Goal: Check status: Check status

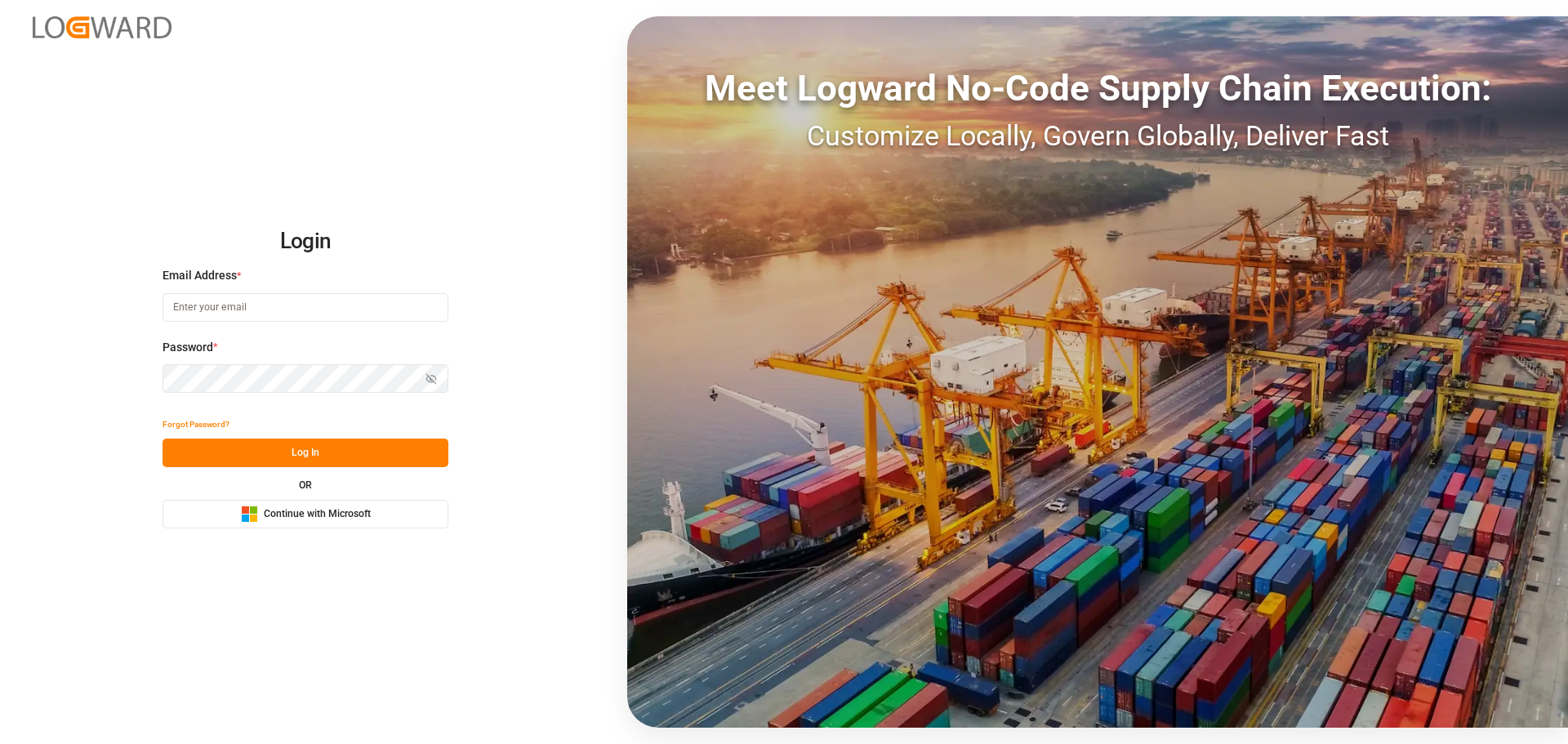
click at [308, 519] on span "Continue with Microsoft" at bounding box center [317, 514] width 107 height 15
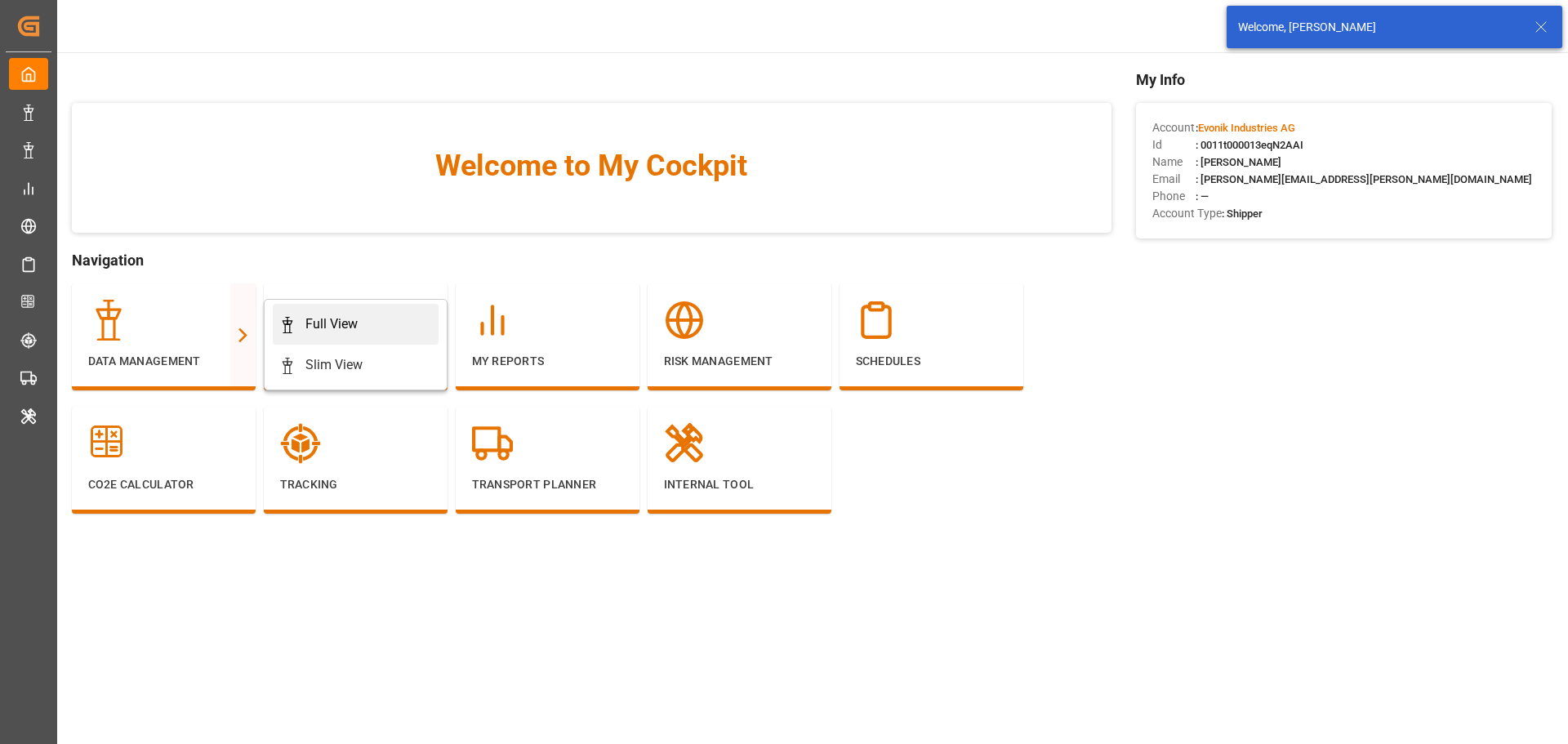
click at [299, 318] on div "Full View" at bounding box center [356, 323] width 153 height 19
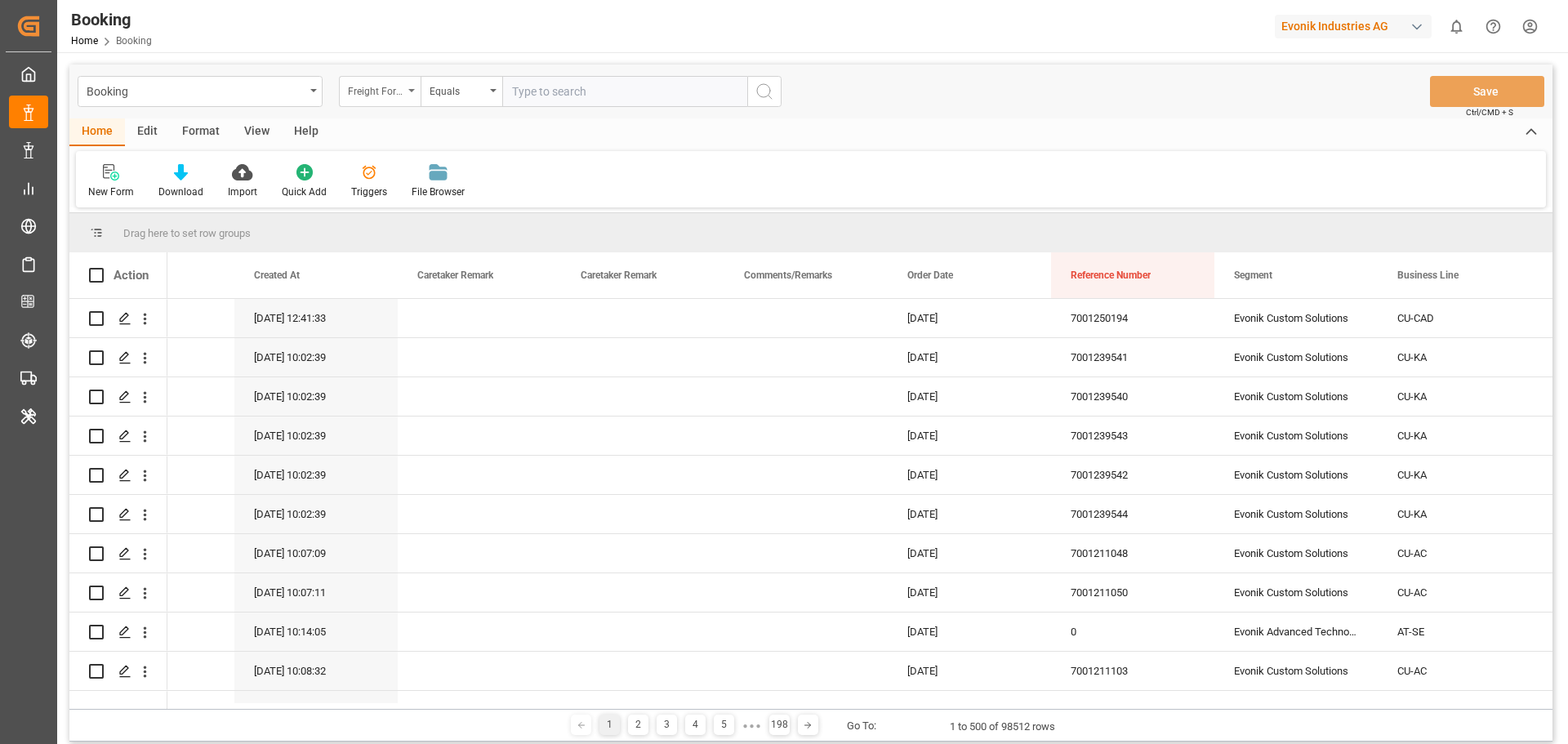
click at [404, 97] on div "Freight Forwarder's Reference No." at bounding box center [379, 92] width 82 height 31
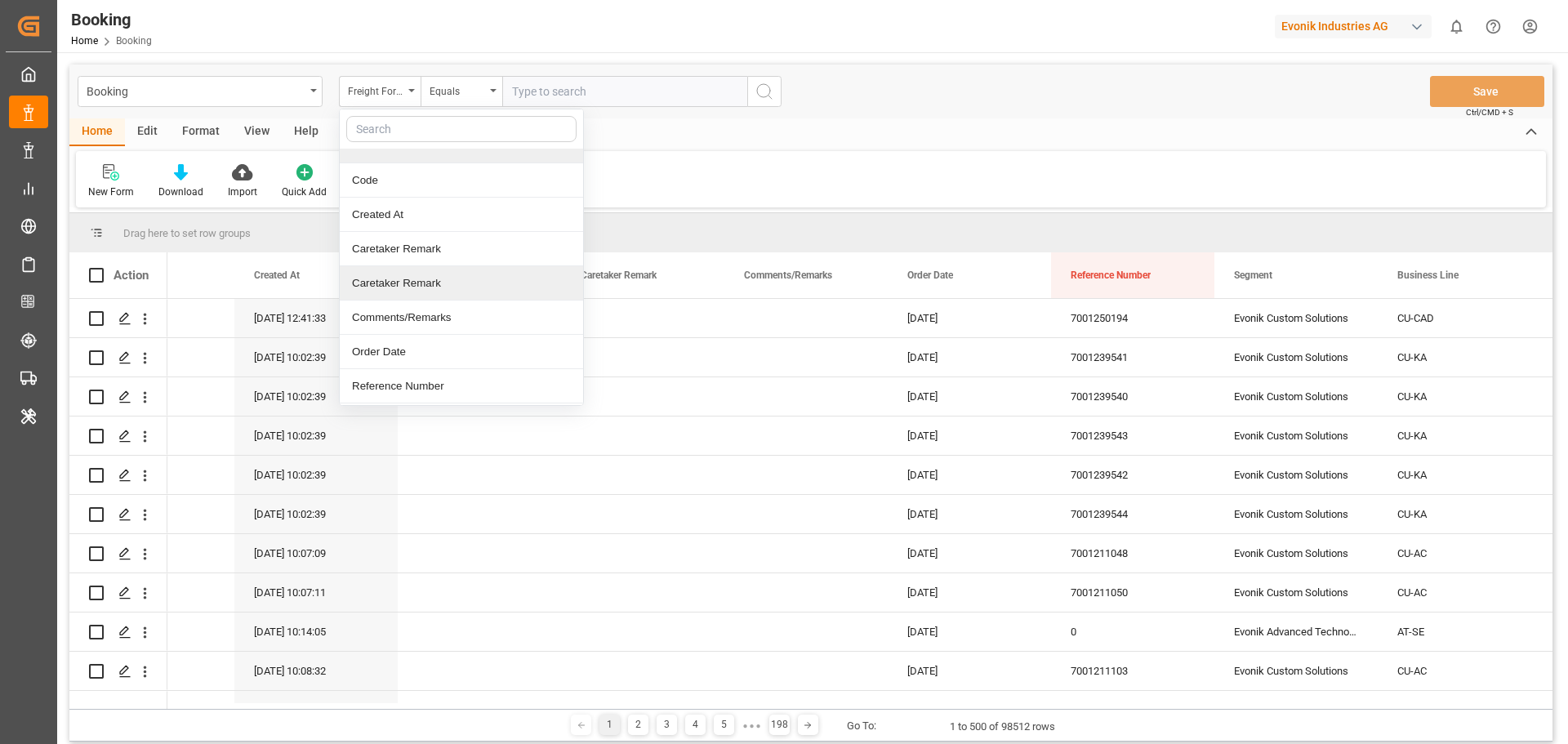
scroll to position [163, 0]
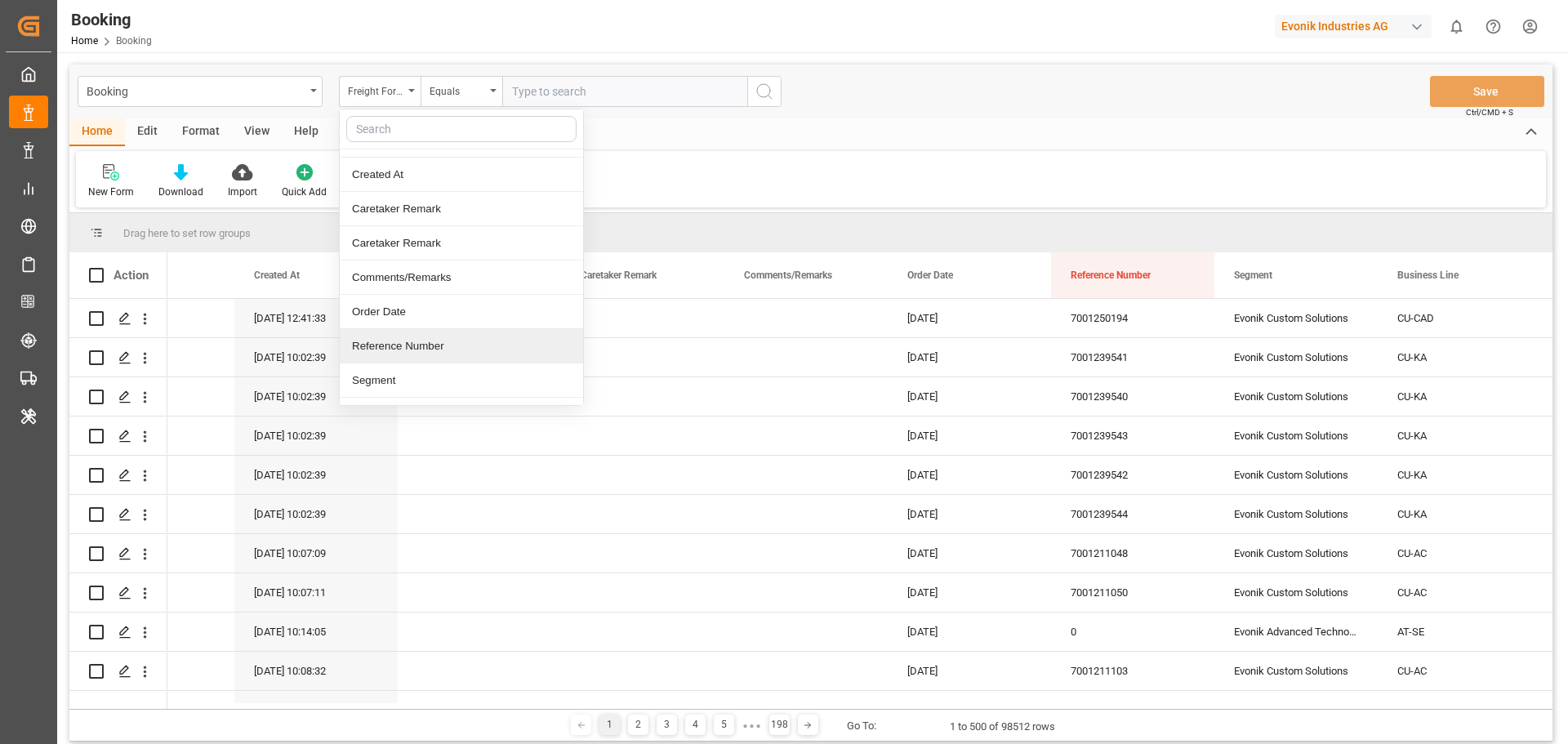
click at [389, 341] on div "Reference Number" at bounding box center [462, 345] width 244 height 34
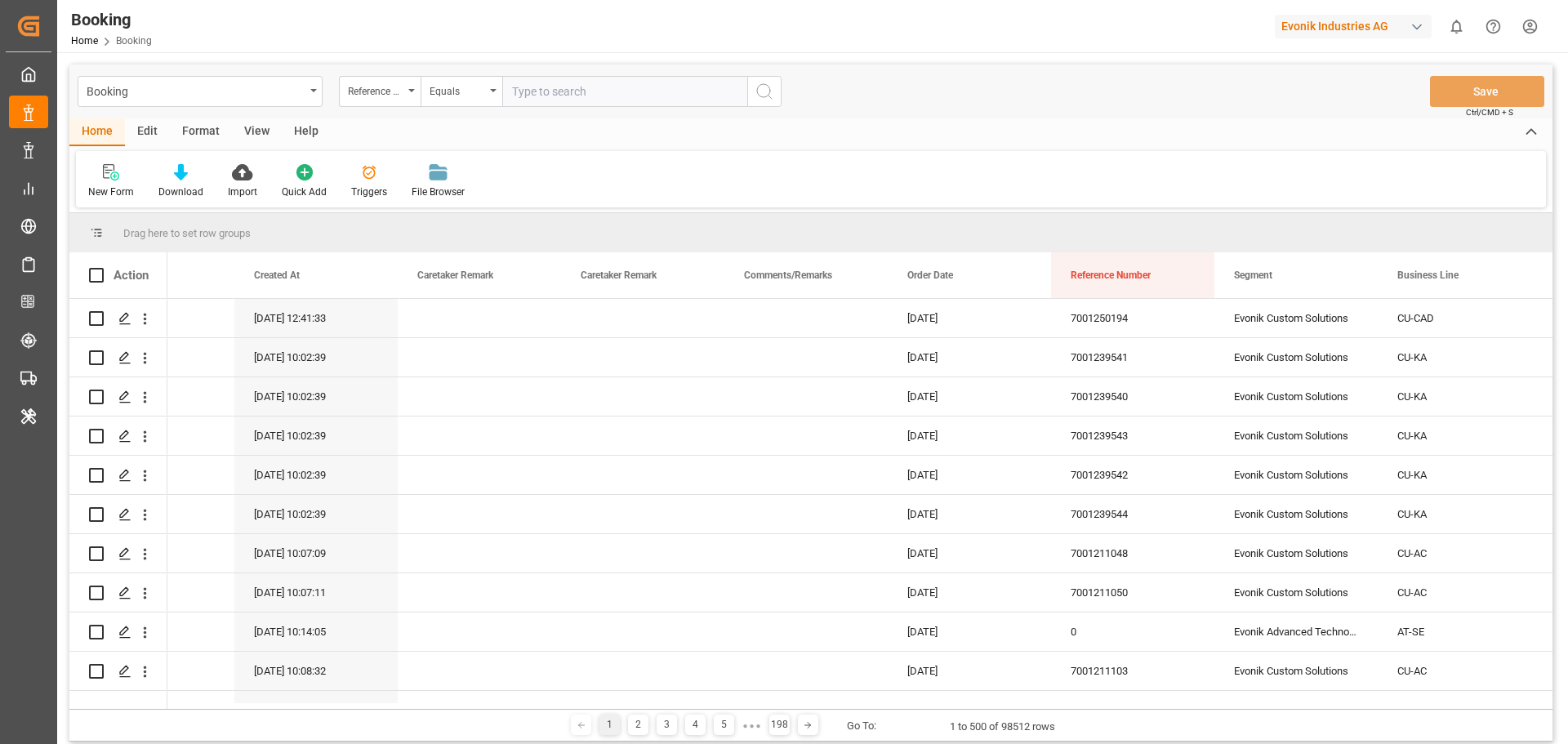
click at [566, 98] on input "text" at bounding box center [624, 92] width 245 height 31
paste input "7001212659"
type input "7001212659"
drag, startPoint x: 764, startPoint y: 94, endPoint x: 1223, endPoint y: 251, distance: 485.1
click at [764, 93] on icon "search button" at bounding box center [763, 91] width 19 height 19
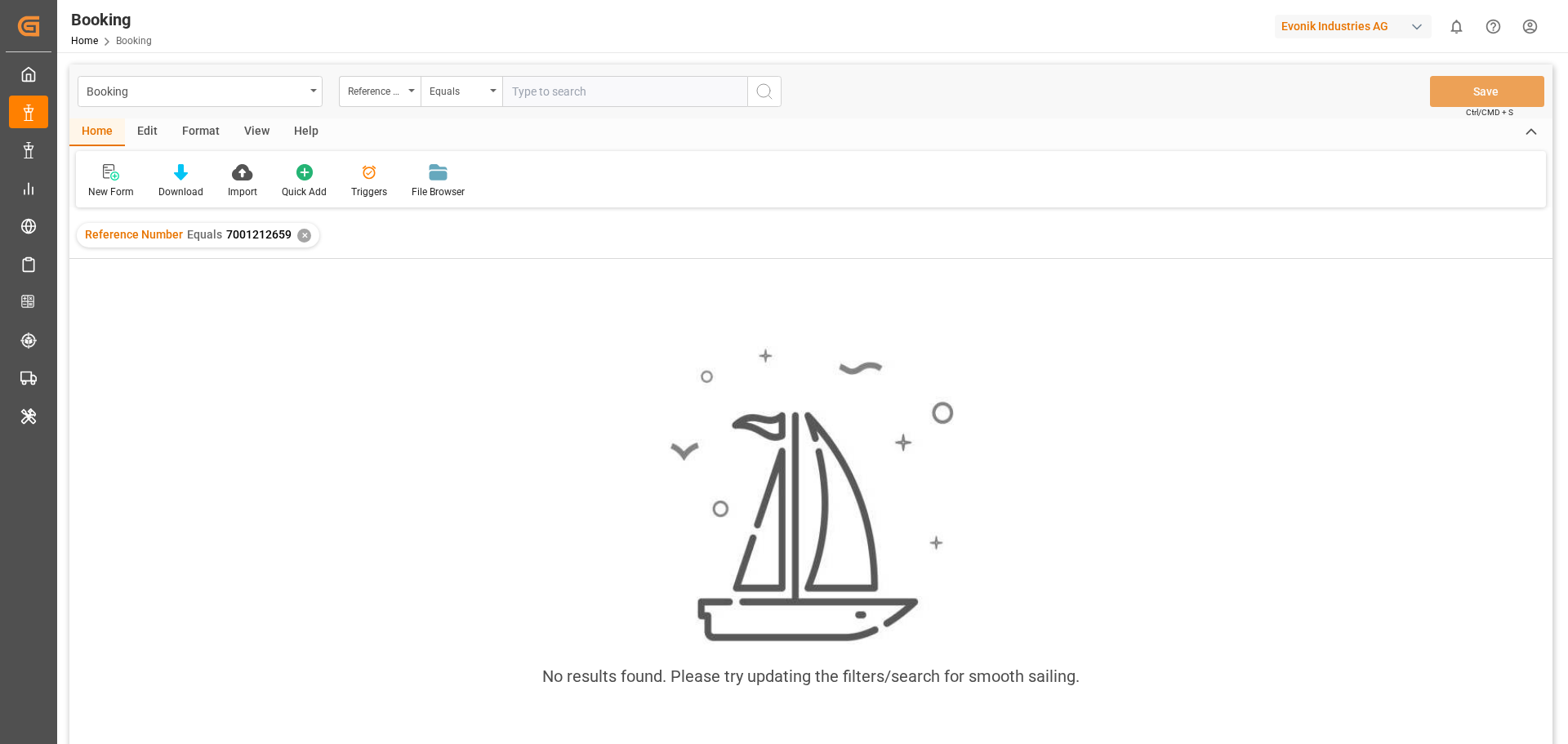
click at [590, 93] on input "text" at bounding box center [624, 92] width 245 height 31
paste input "7001212659"
click at [513, 92] on input "7001212659" at bounding box center [624, 92] width 245 height 31
type input "7001212659"
click at [762, 93] on icon "search button" at bounding box center [763, 91] width 19 height 19
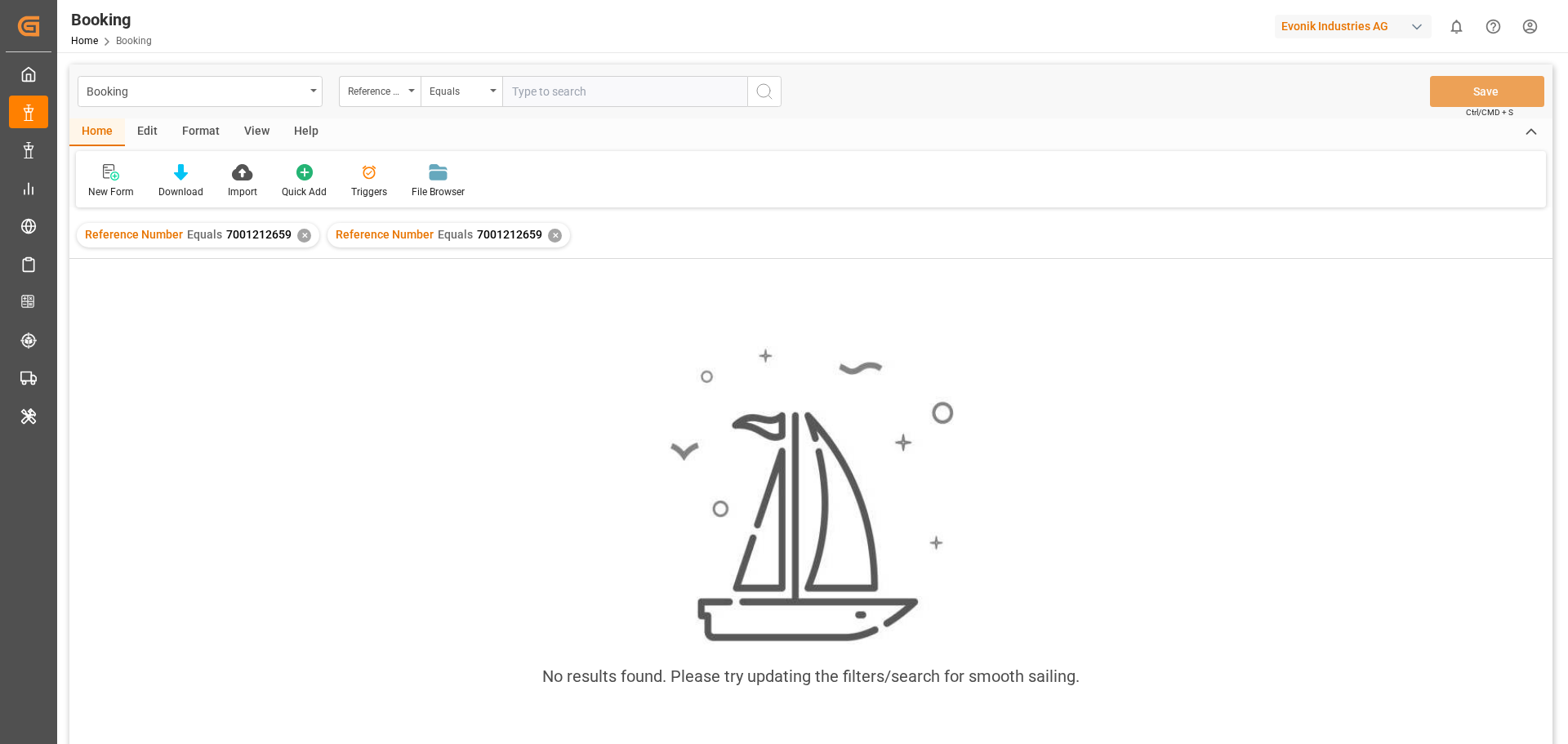
click at [297, 235] on div "✕" at bounding box center [303, 235] width 14 height 14
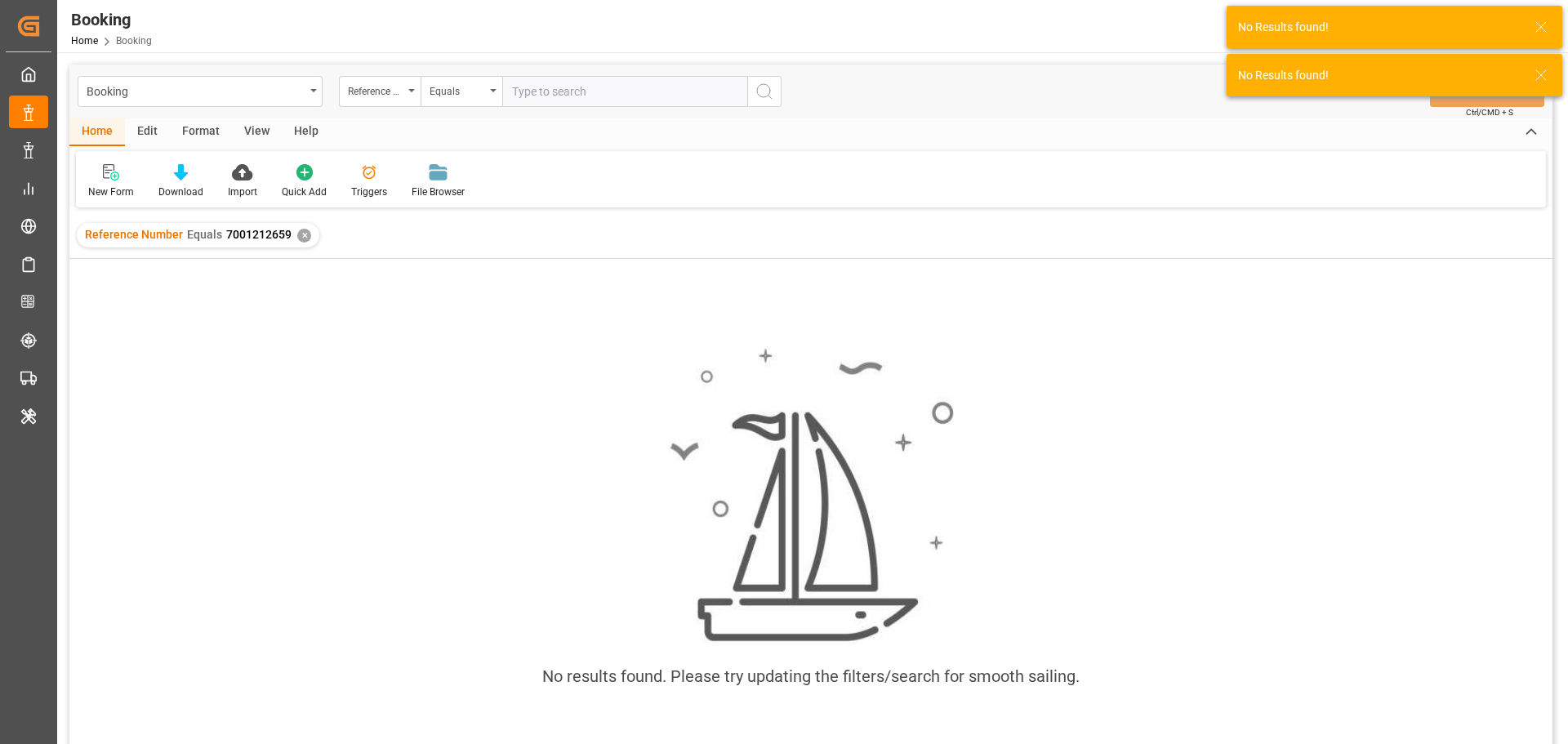
click at [302, 240] on div "✕" at bounding box center [303, 235] width 14 height 14
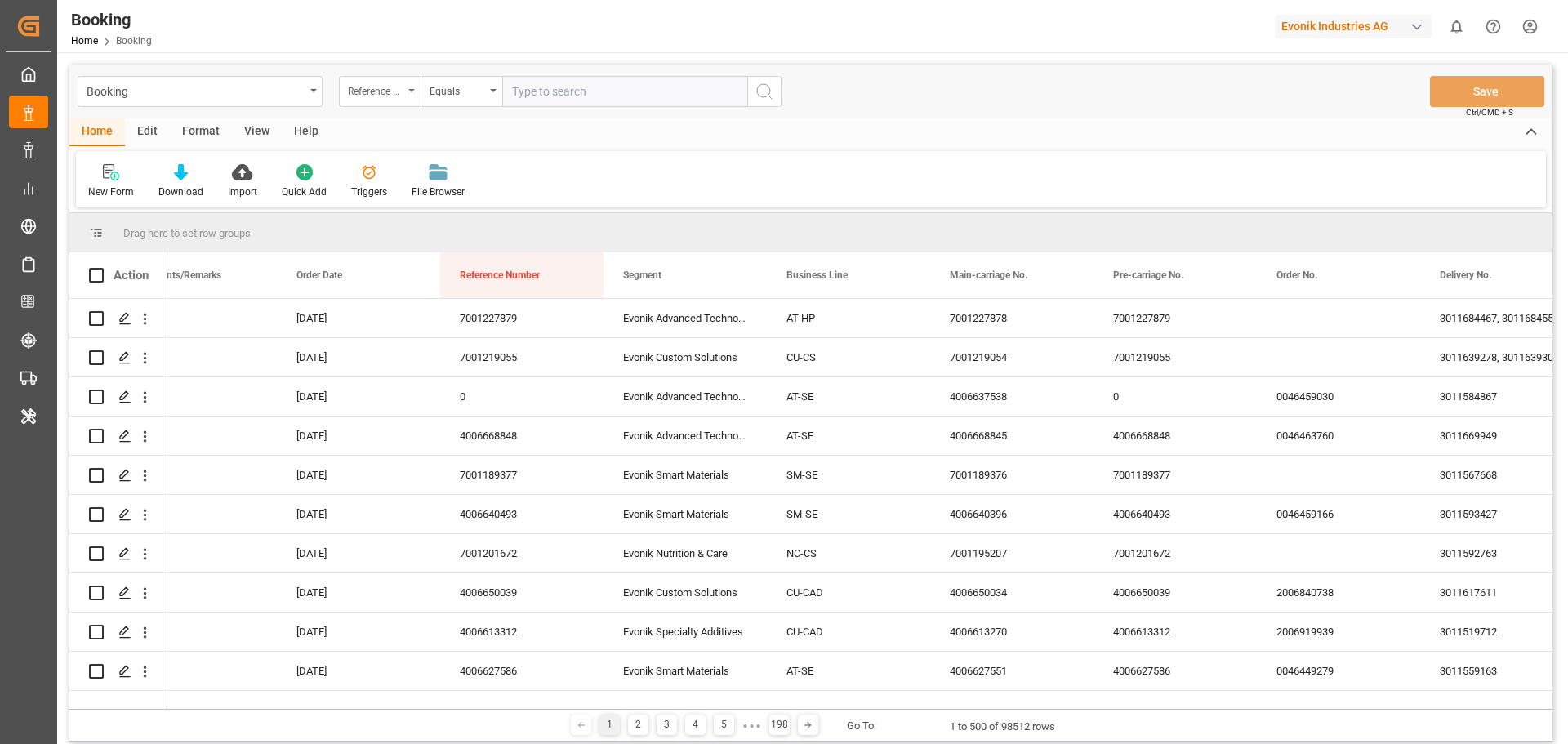
click at [407, 99] on div "Reference Number" at bounding box center [379, 92] width 82 height 31
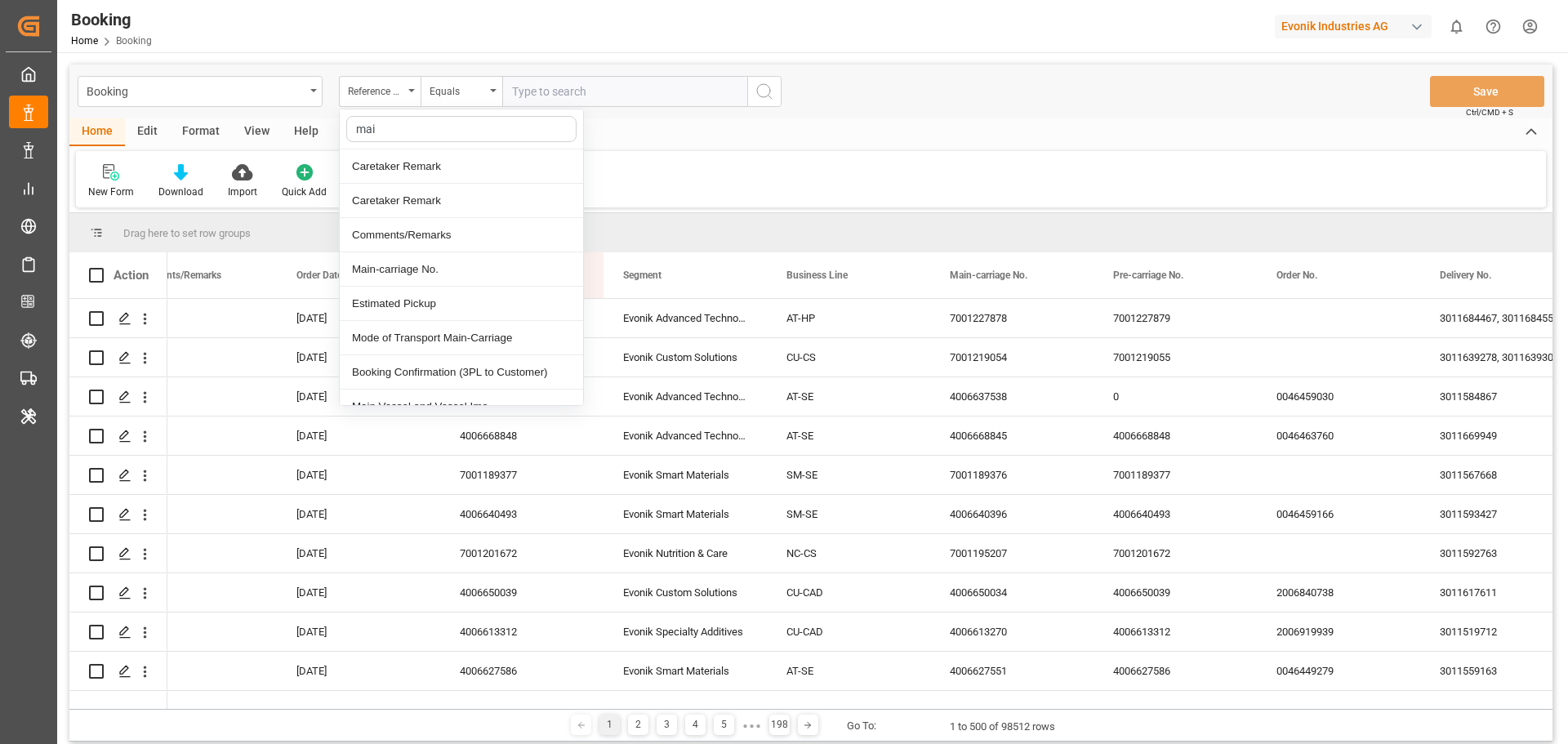
type input "main"
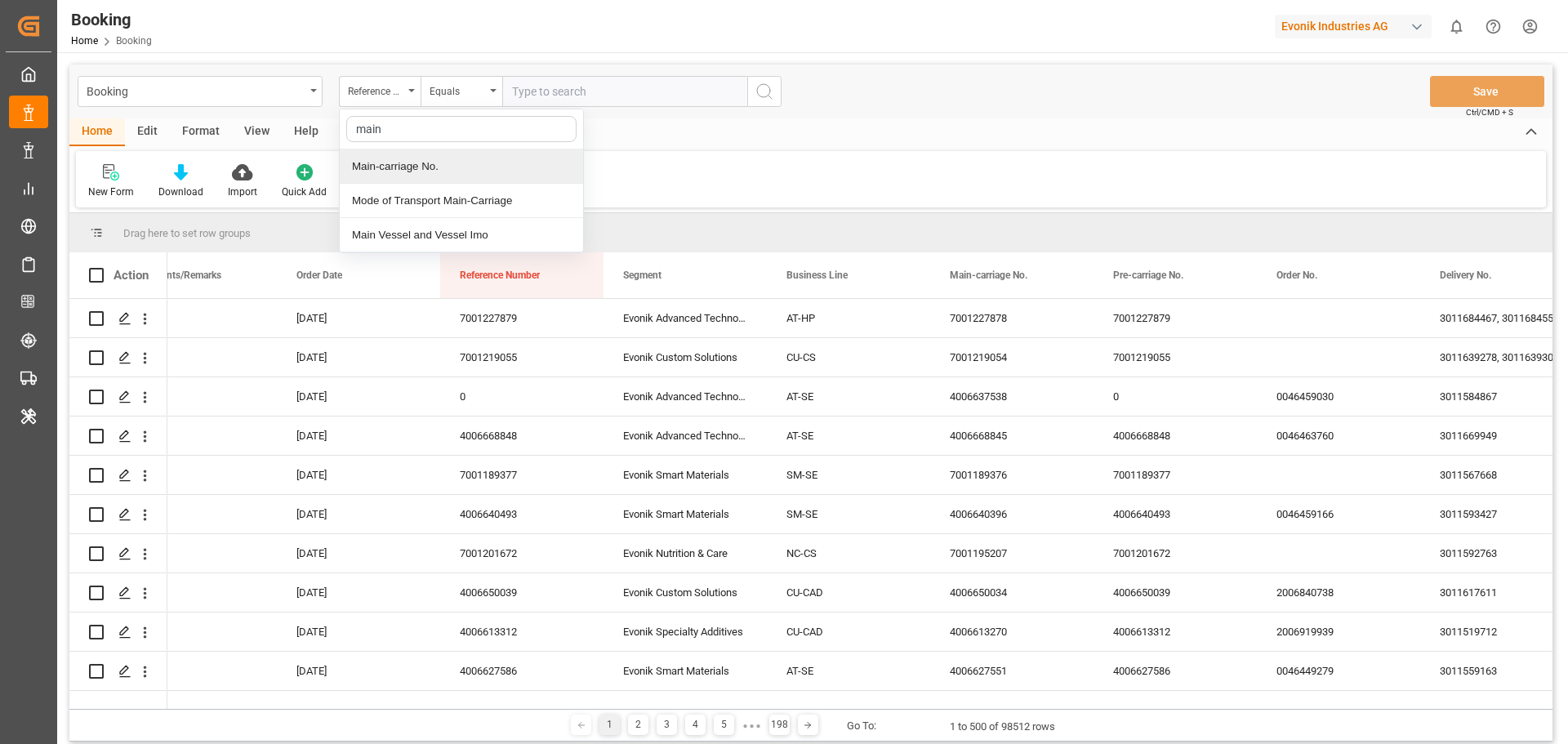
click at [400, 161] on div "Main-carriage No." at bounding box center [462, 166] width 244 height 34
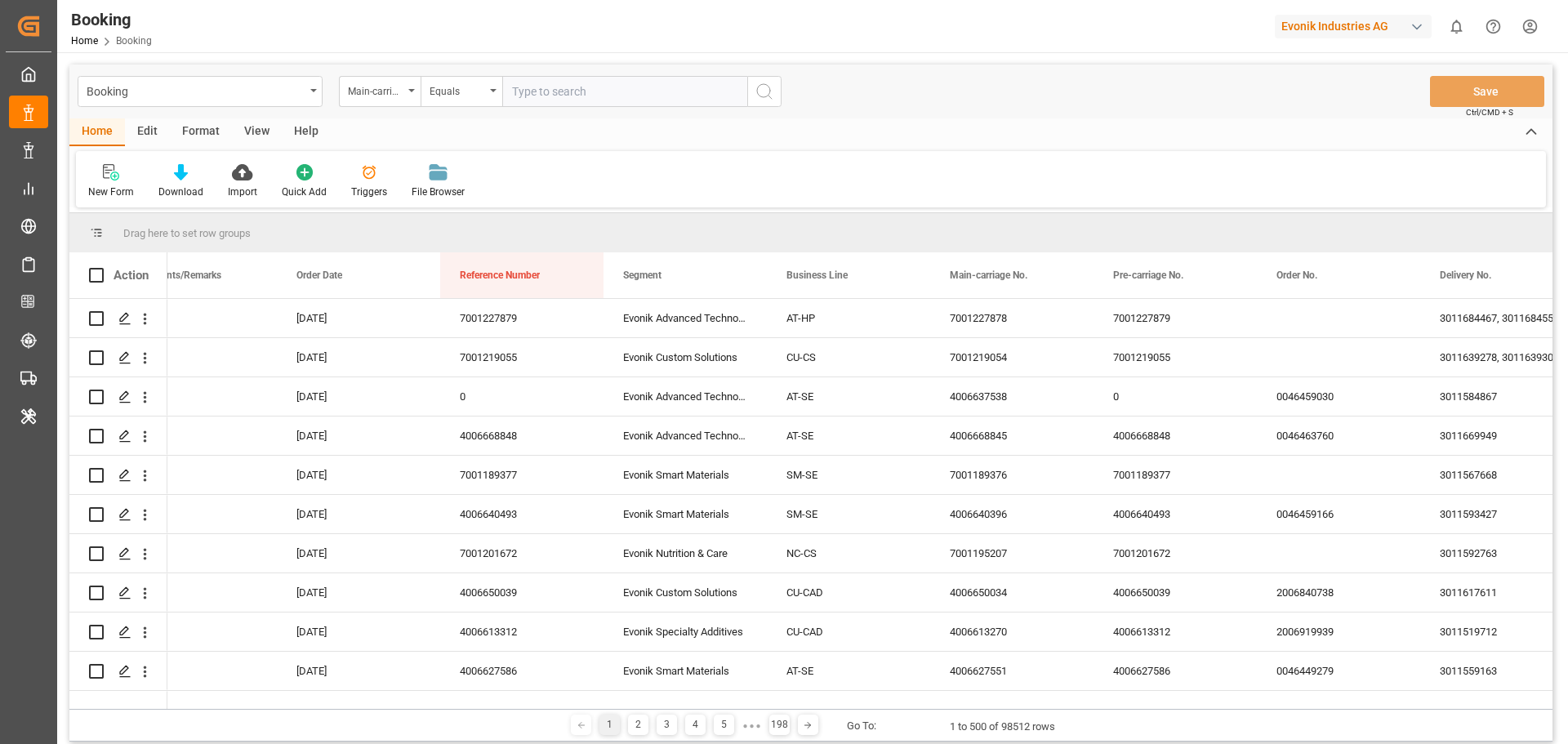
drag, startPoint x: 580, startPoint y: 94, endPoint x: 632, endPoint y: 95, distance: 52.0
click at [580, 94] on input "text" at bounding box center [624, 92] width 245 height 31
paste input "7001212659"
type input "7001212659"
click at [761, 97] on icon "search button" at bounding box center [763, 91] width 19 height 19
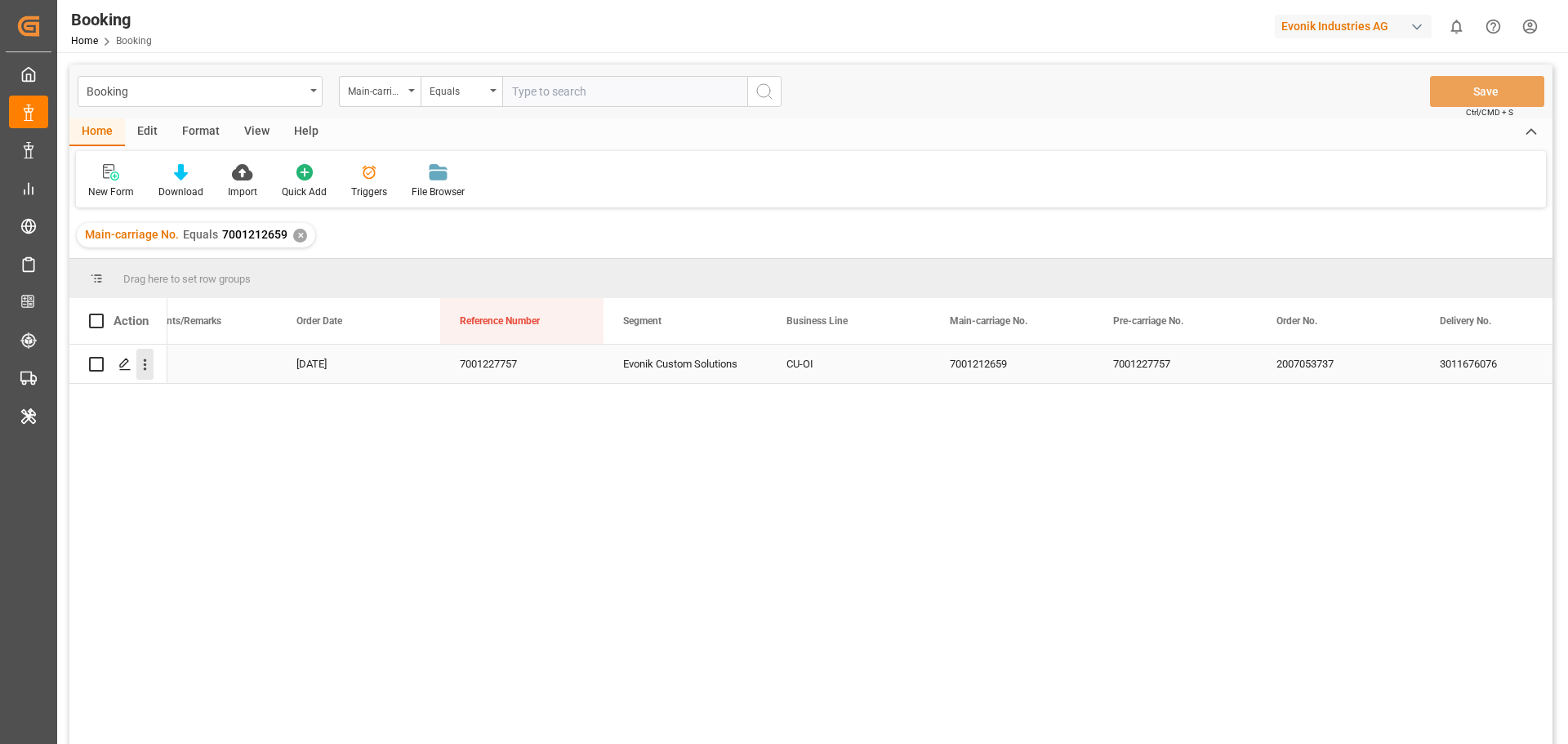
click at [144, 369] on icon "open menu" at bounding box center [146, 365] width 4 height 11
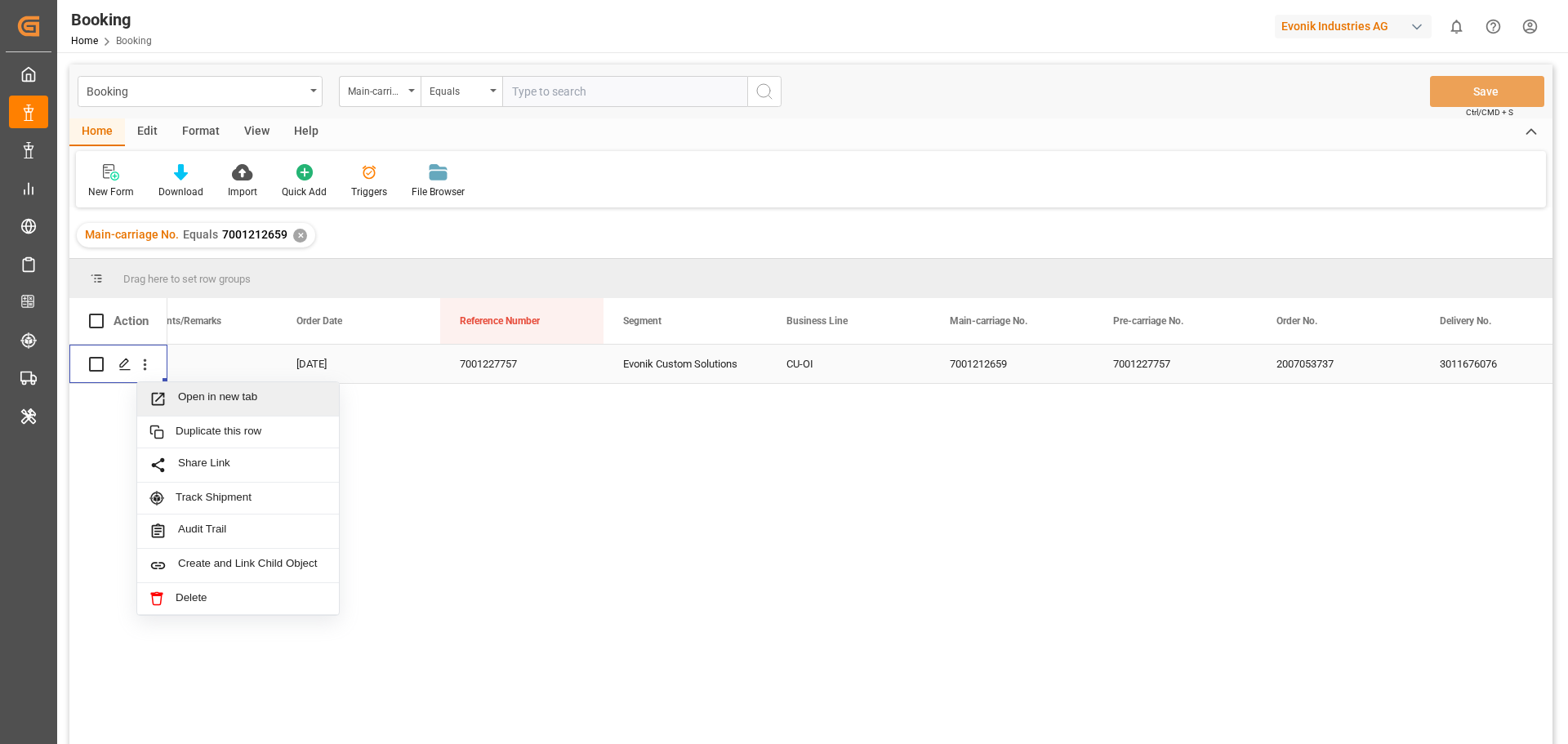
click at [214, 389] on div "Open in new tab" at bounding box center [238, 399] width 202 height 34
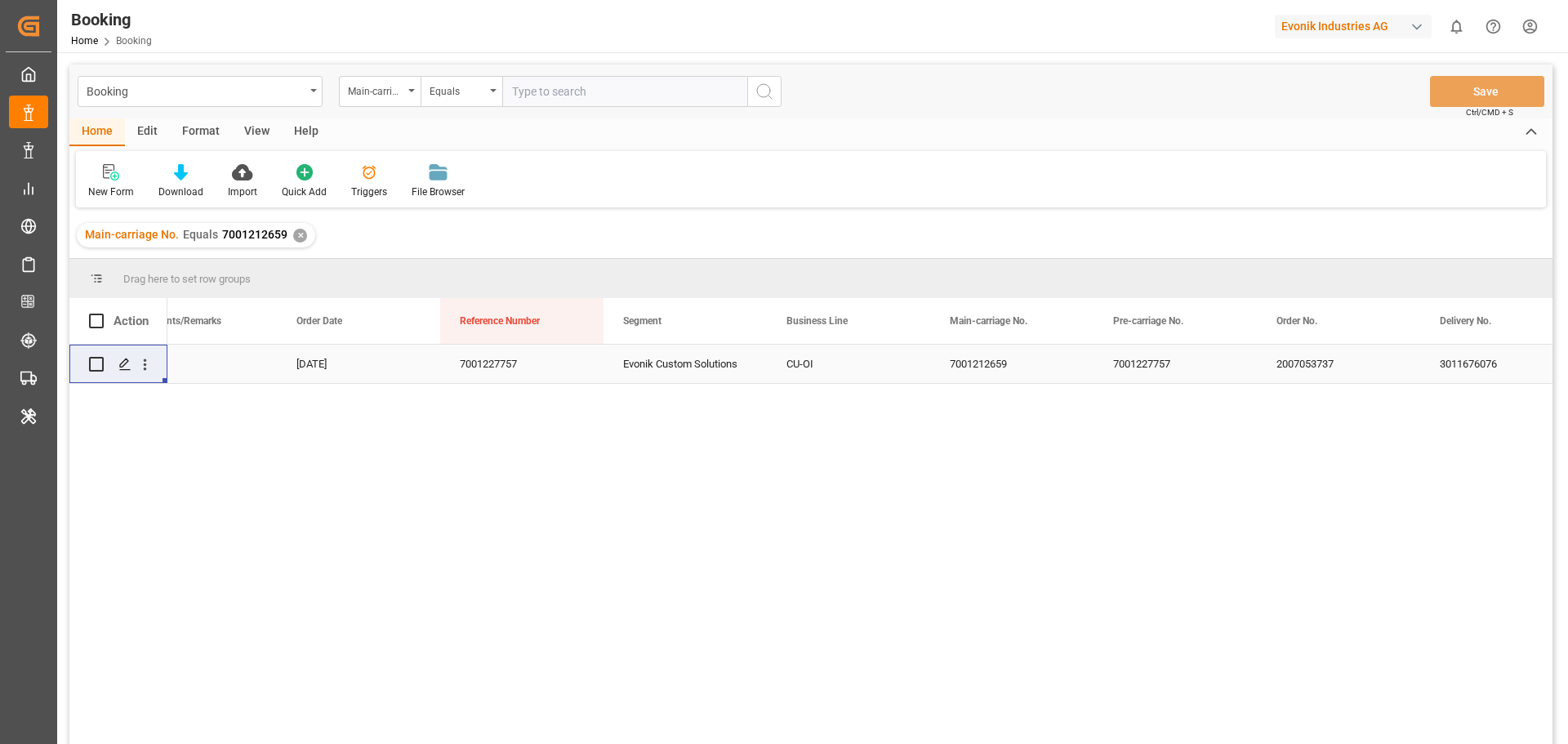
click at [301, 235] on div "✕" at bounding box center [300, 235] width 14 height 14
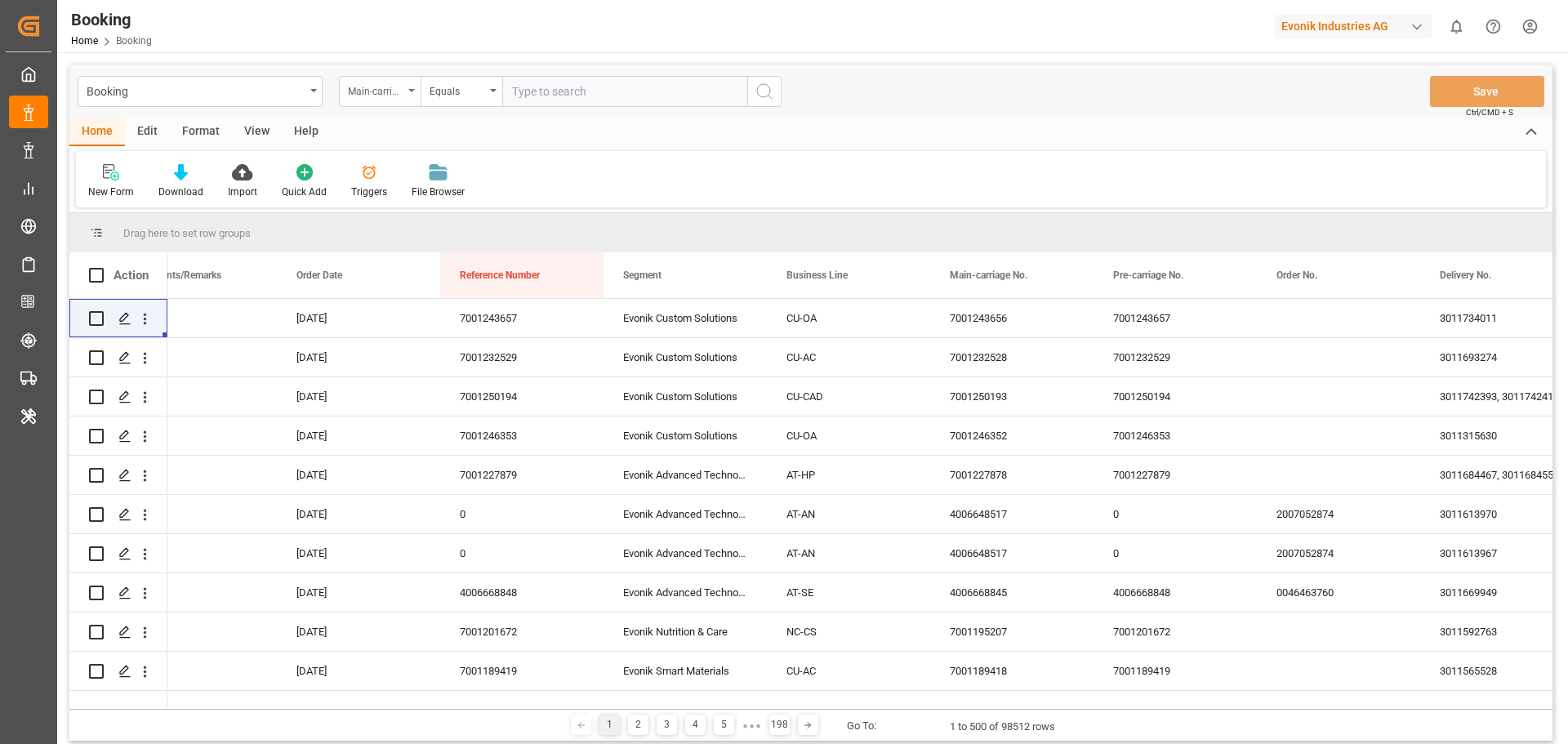
click at [391, 84] on div "Main-carriage No." at bounding box center [376, 89] width 56 height 18
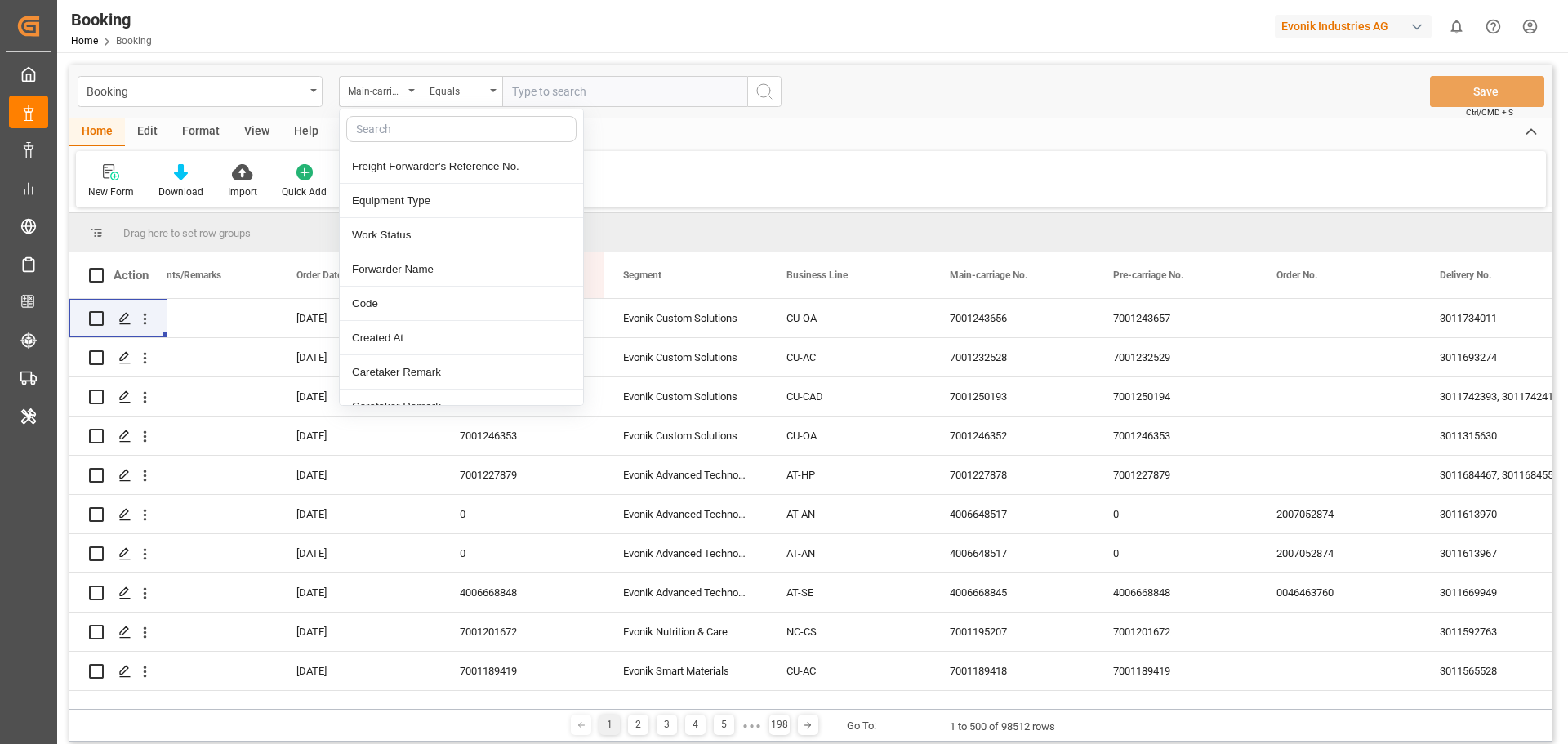
click at [423, 136] on input "text" at bounding box center [461, 129] width 230 height 27
type input "conta"
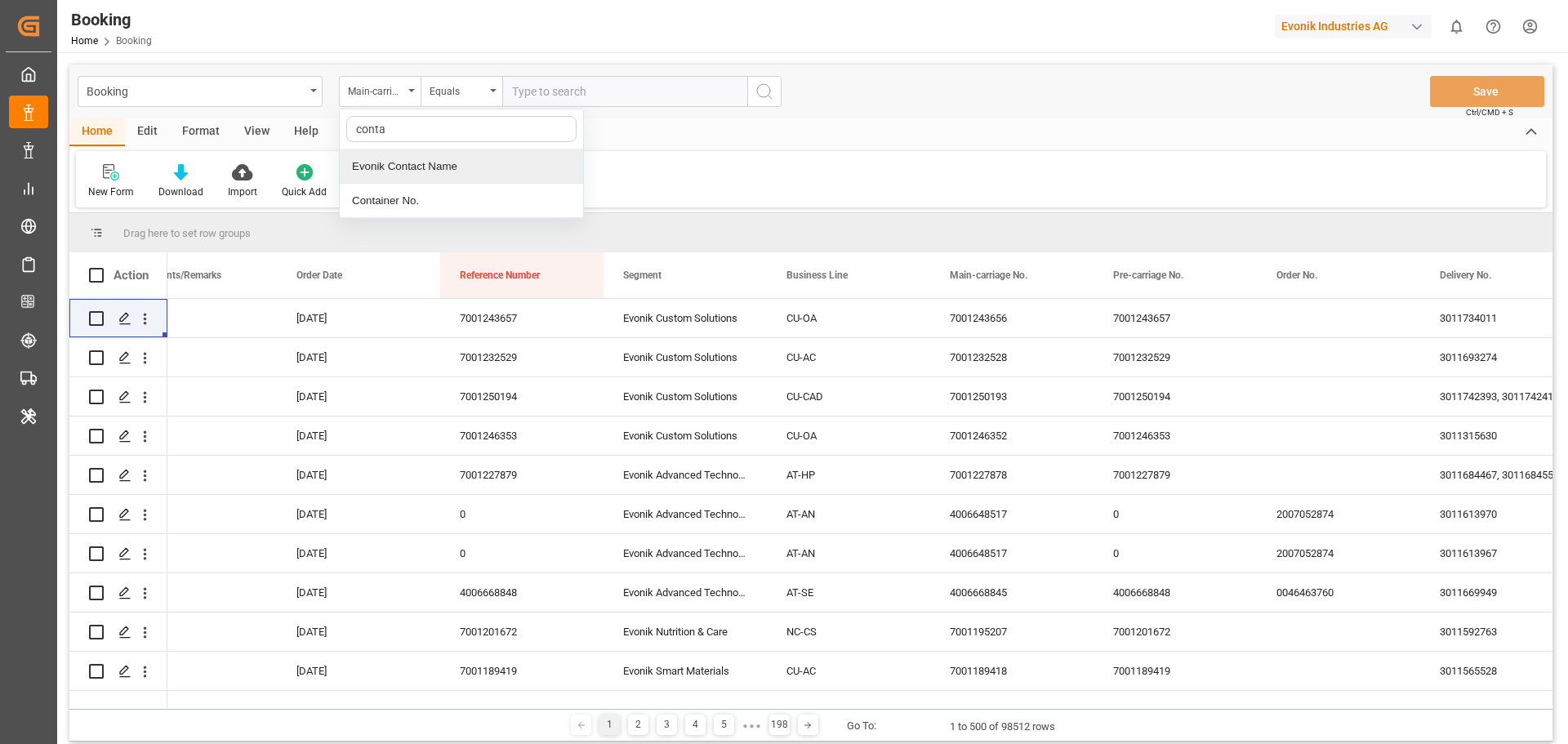
click at [410, 200] on div "Container No." at bounding box center [462, 200] width 244 height 34
click at [554, 104] on input "text" at bounding box center [624, 92] width 245 height 31
paste input "FANU1370032"
type input "FANU1370032"
click at [772, 93] on icon "search button" at bounding box center [763, 91] width 19 height 19
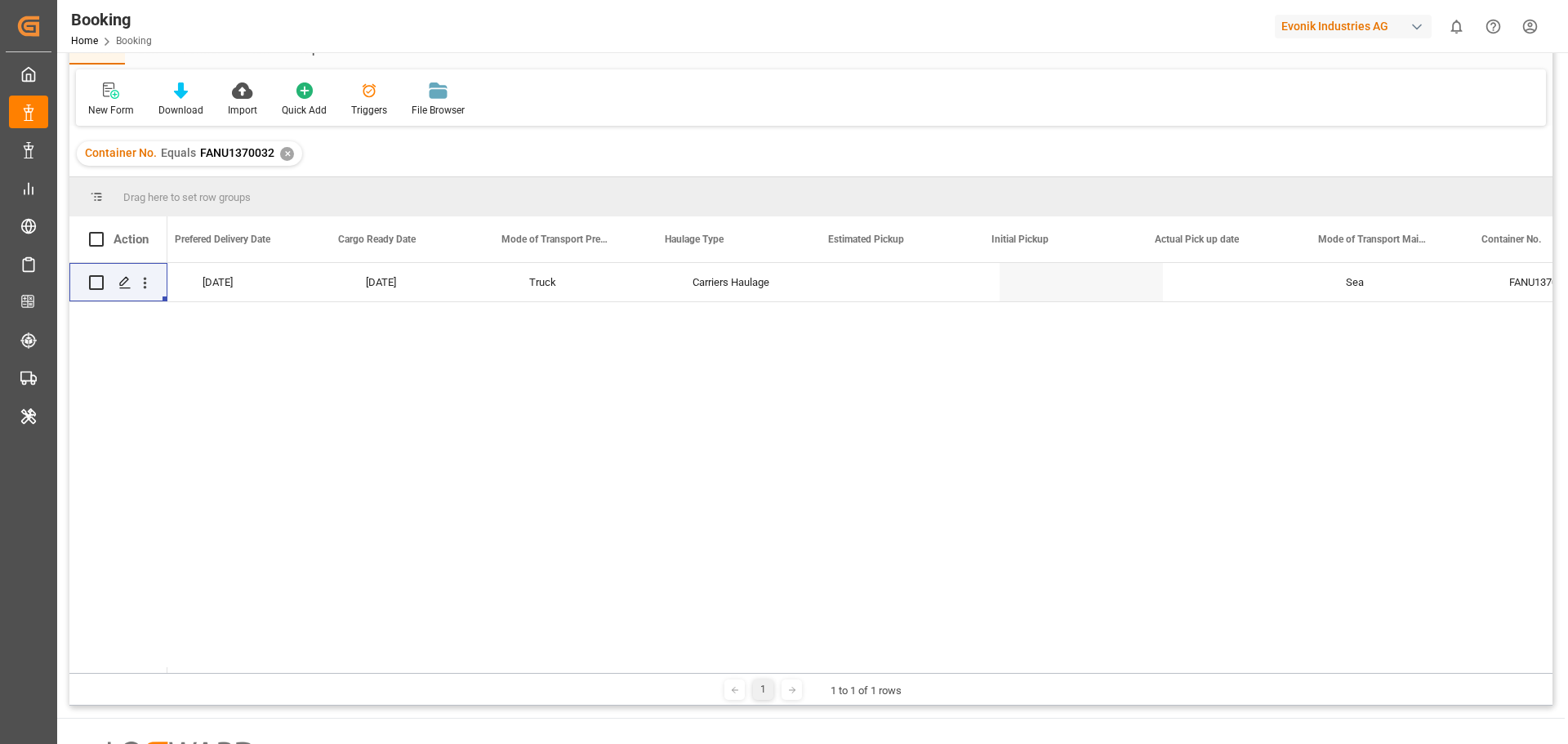
scroll to position [0, 5003]
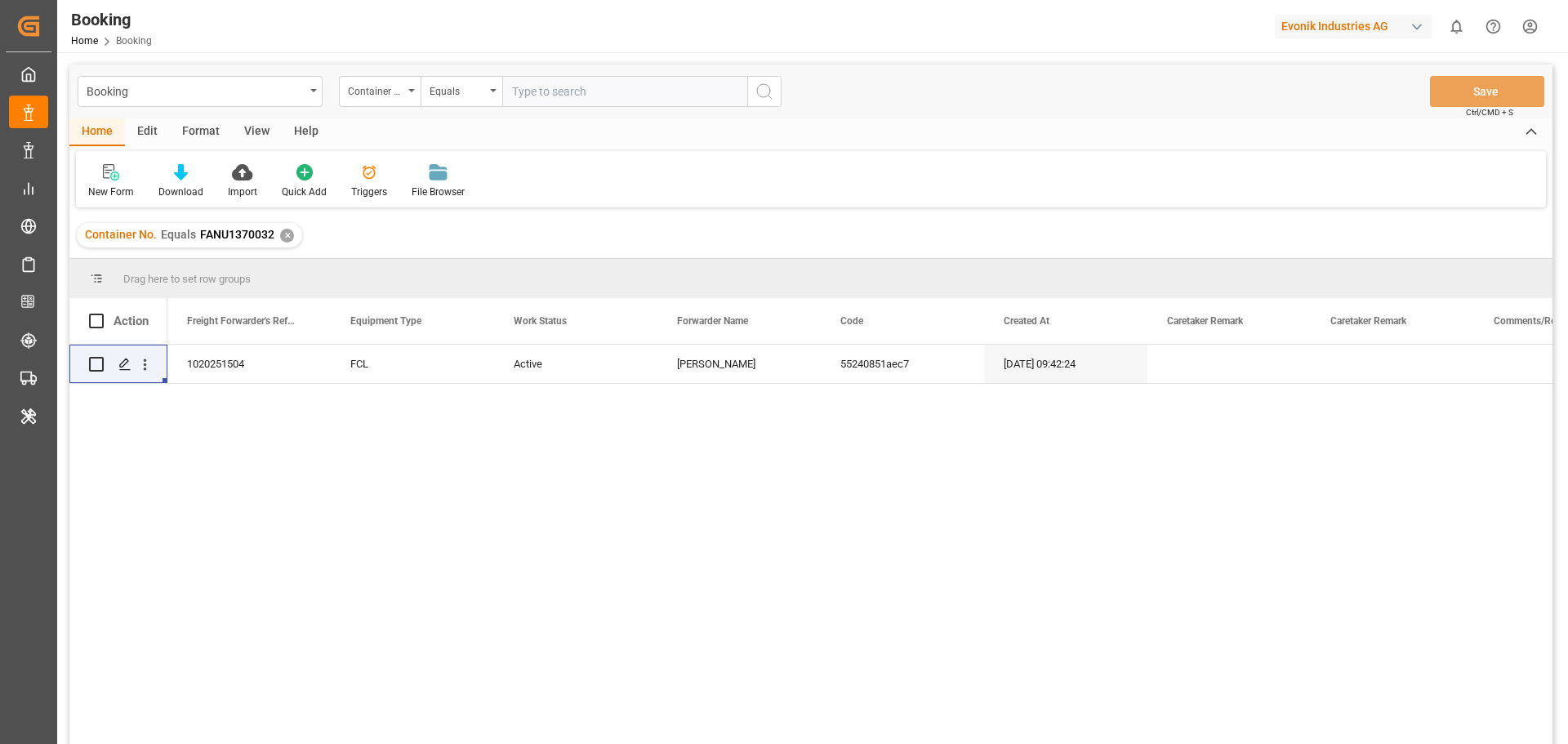
click at [569, 98] on input "text" at bounding box center [624, 92] width 245 height 31
paste input "CAAU2403257"
type input "CAAU2403257"
click at [763, 91] on icon "search button" at bounding box center [763, 91] width 19 height 19
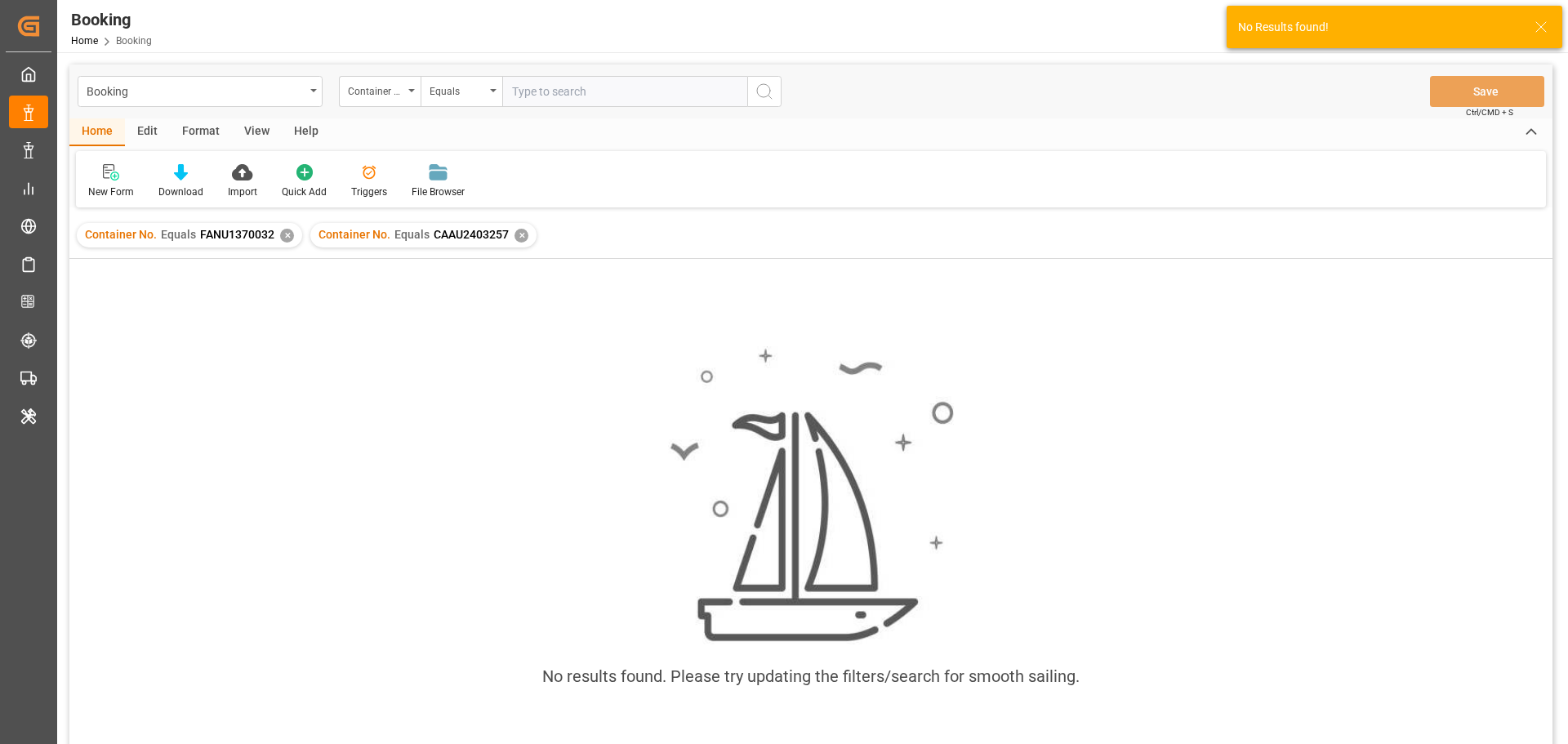
click at [291, 230] on div "Container No. Equals FANU1370032 ✕" at bounding box center [190, 235] width 225 height 25
click at [286, 236] on div "✕" at bounding box center [287, 235] width 14 height 14
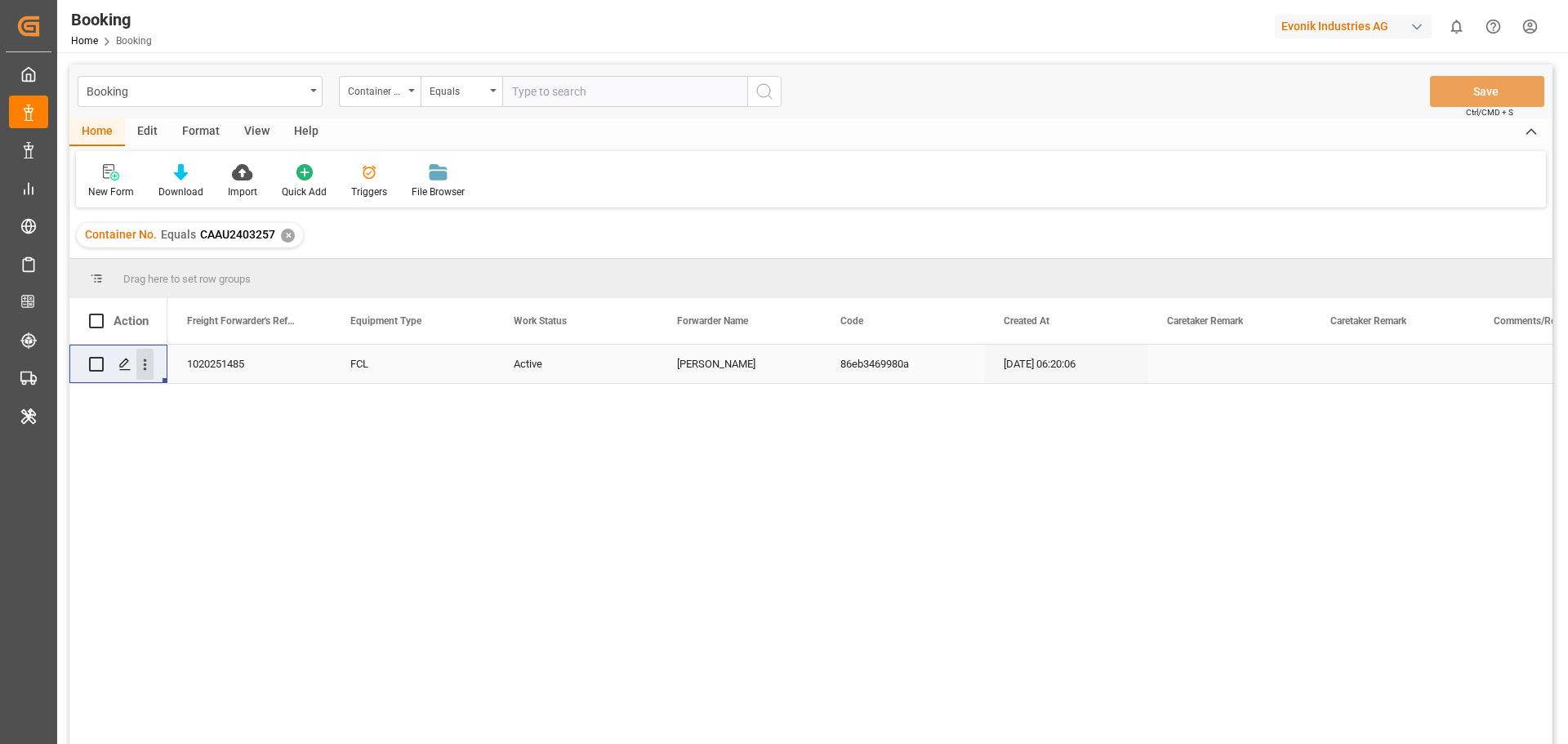
click at [151, 359] on icon "open menu" at bounding box center [145, 365] width 17 height 17
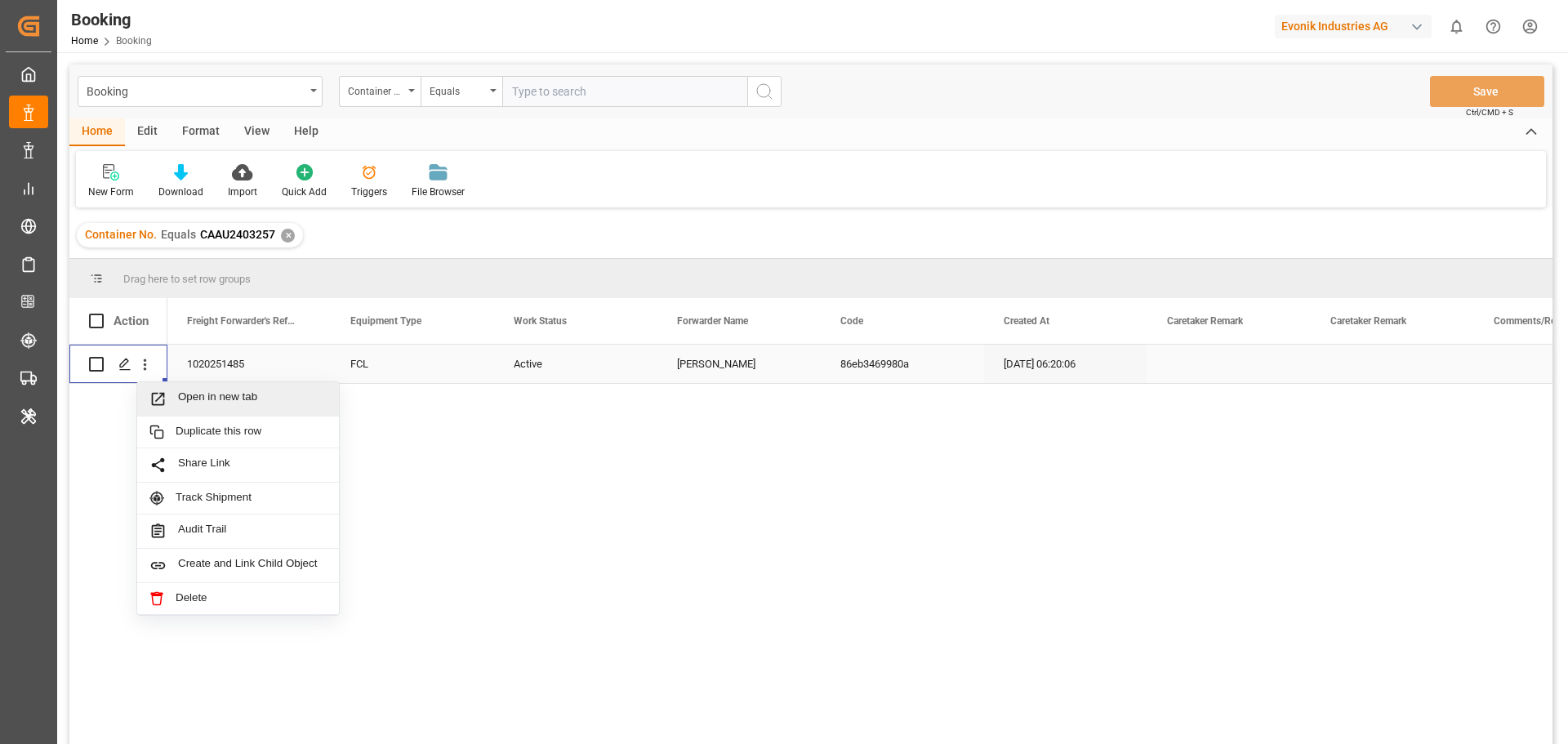
click at [204, 390] on span "Open in new tab" at bounding box center [252, 399] width 148 height 17
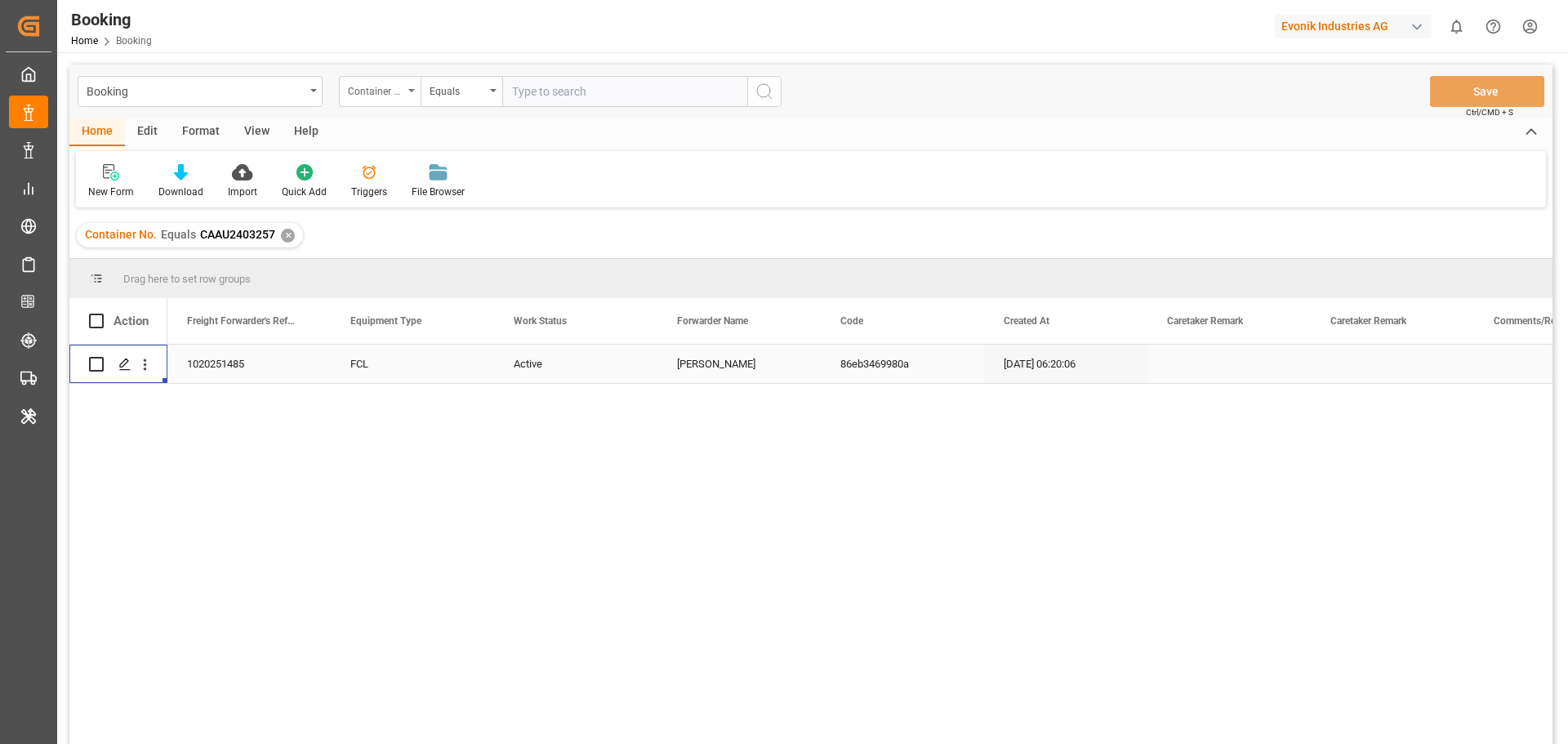
click at [412, 93] on div "Container No." at bounding box center [379, 92] width 82 height 31
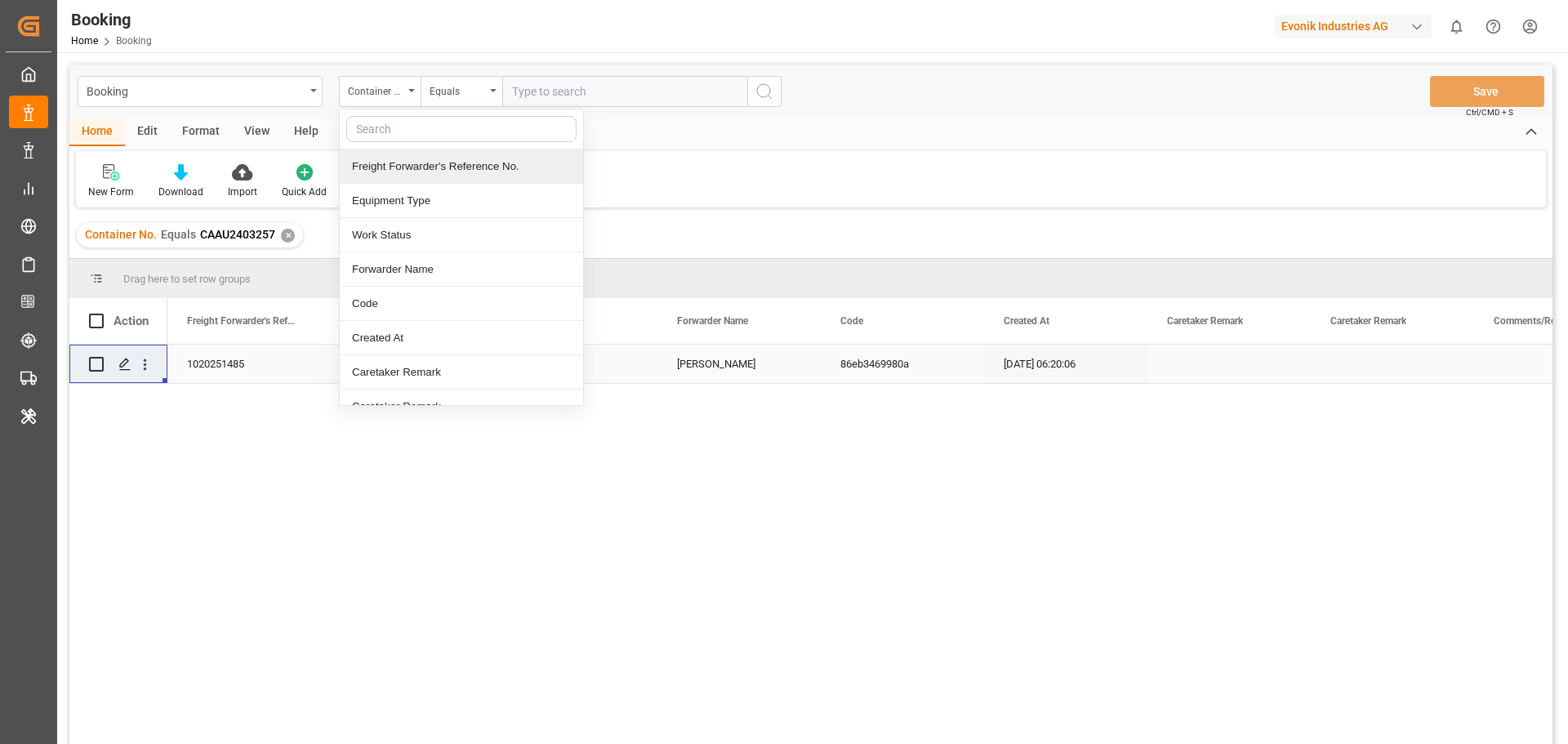
click at [388, 127] on input "text" at bounding box center [461, 129] width 230 height 27
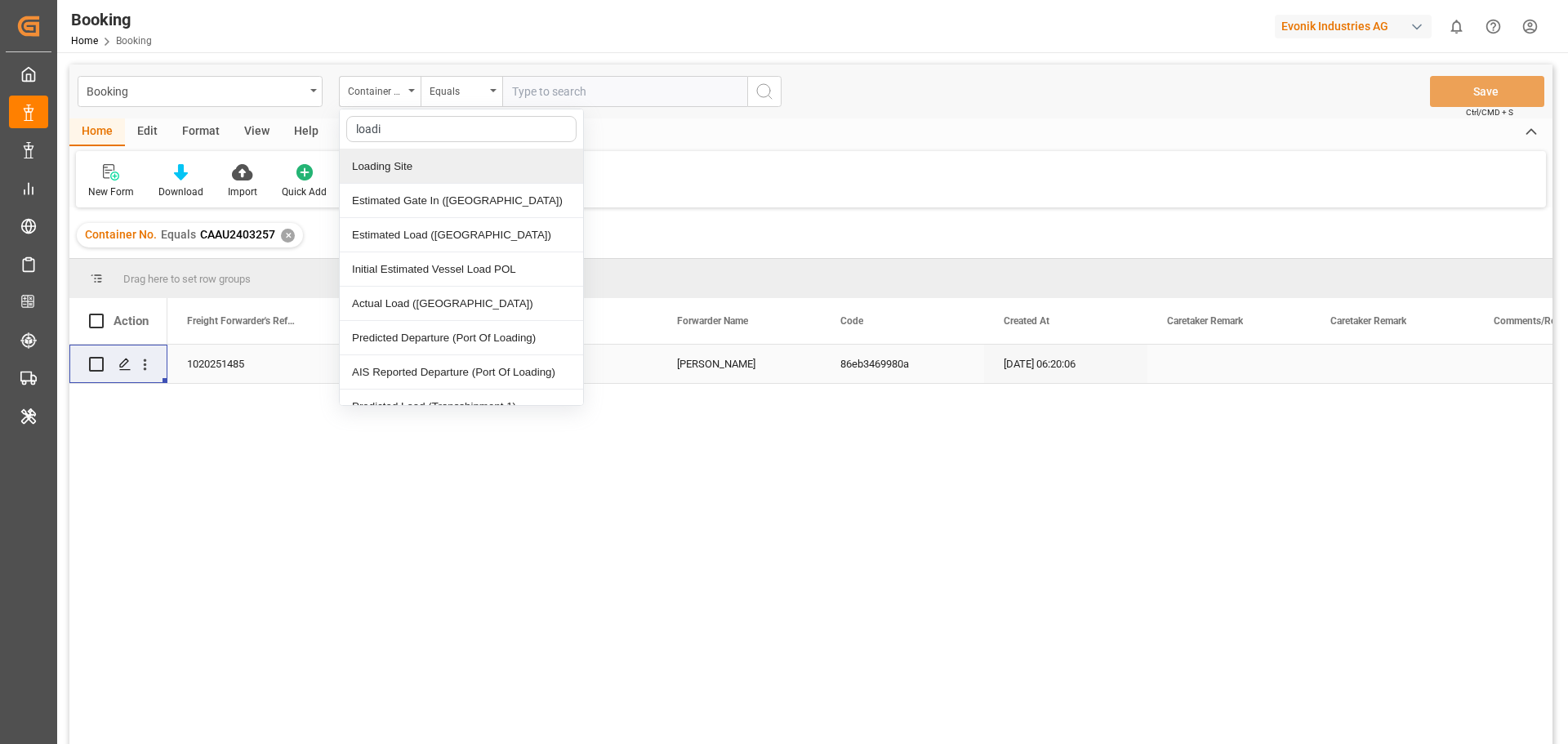
type input "loadin"
click at [386, 161] on div "Loading Site" at bounding box center [462, 166] width 244 height 34
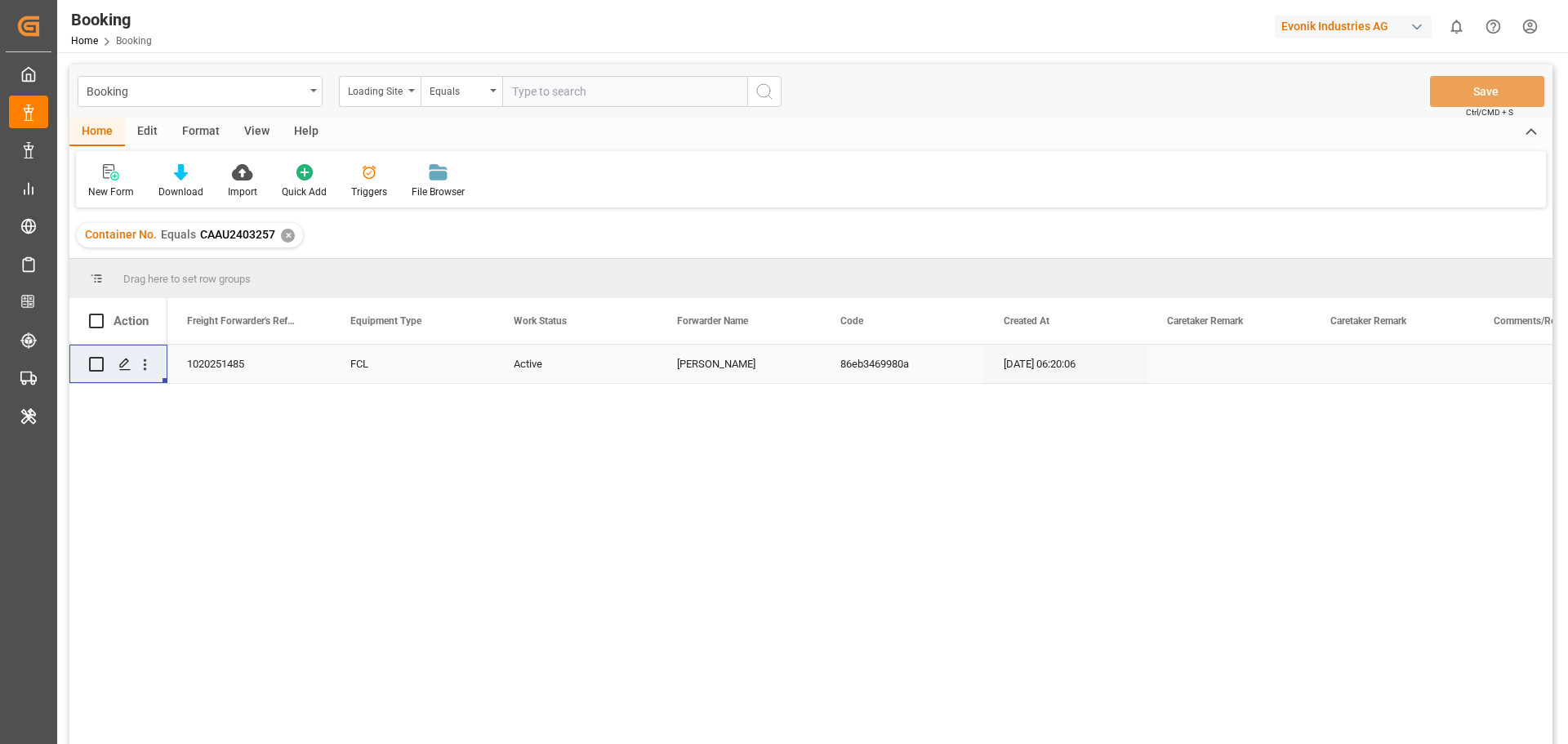
click at [560, 91] on input "text" at bounding box center [624, 92] width 245 height 31
type input "[PERSON_NAME]"
click at [290, 236] on div "✕" at bounding box center [288, 235] width 14 height 14
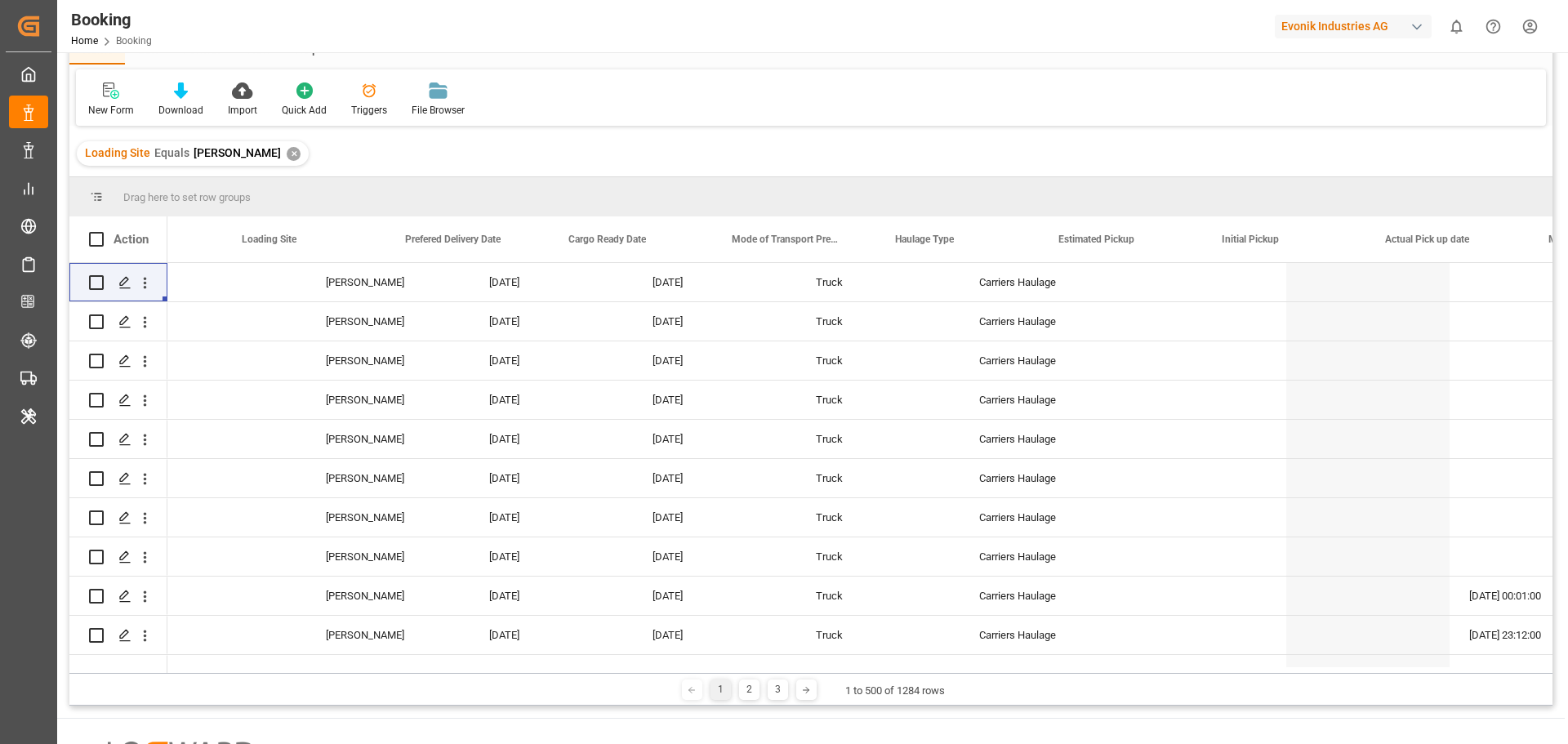
scroll to position [0, 4469]
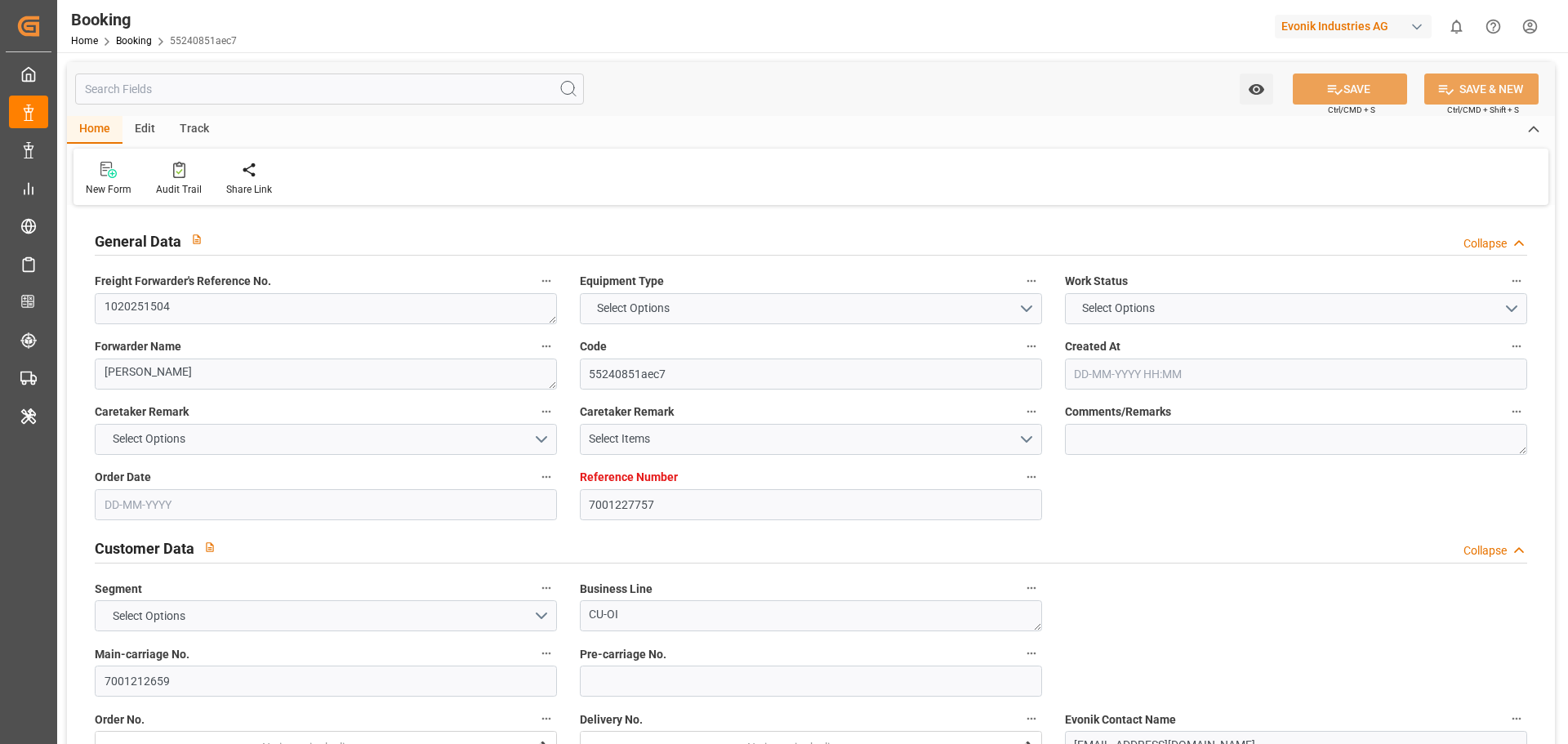
type input "7001227757"
type input "EUNWC"
type input "MYPEN"
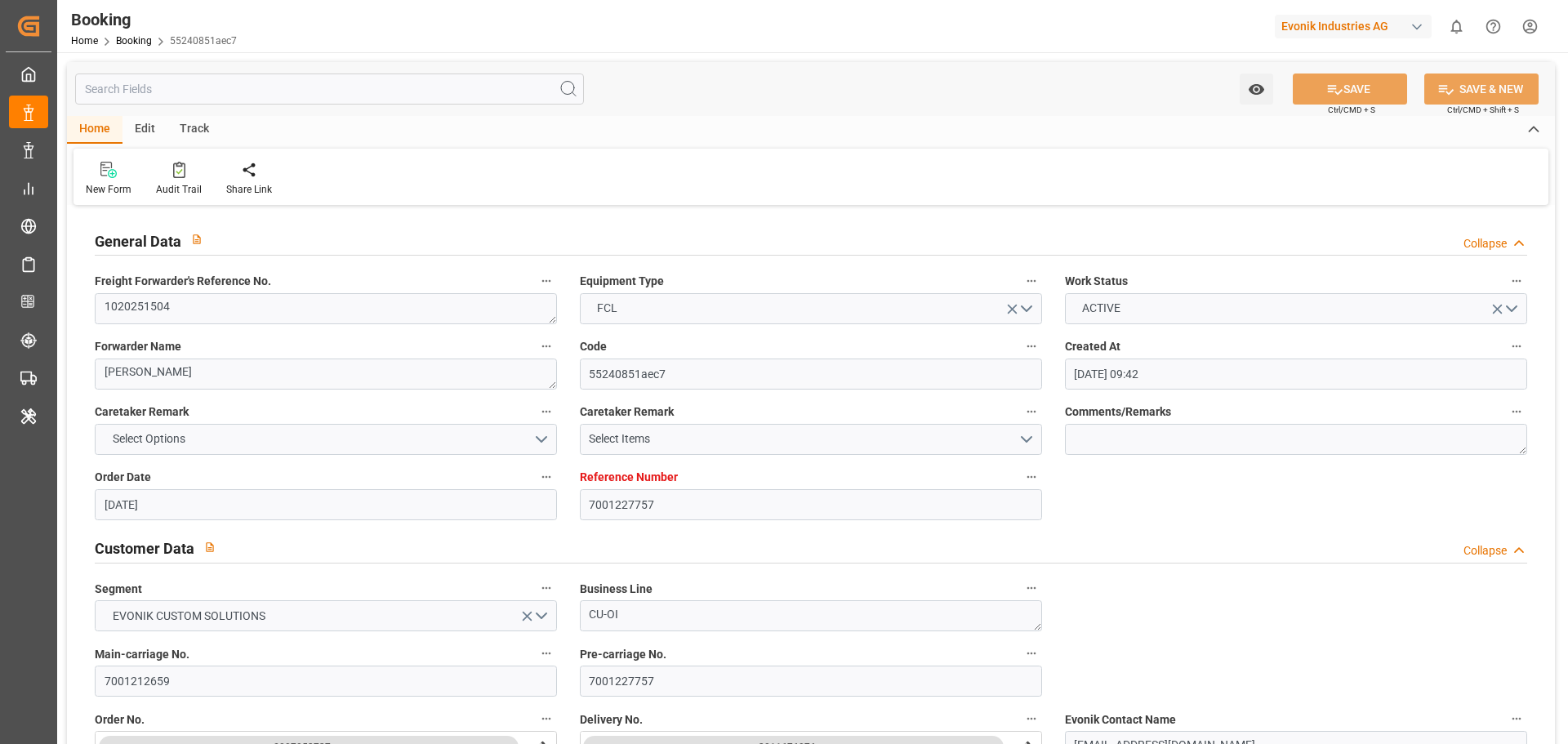
type input "21-07-2025 09:42"
type input "[DATE]"
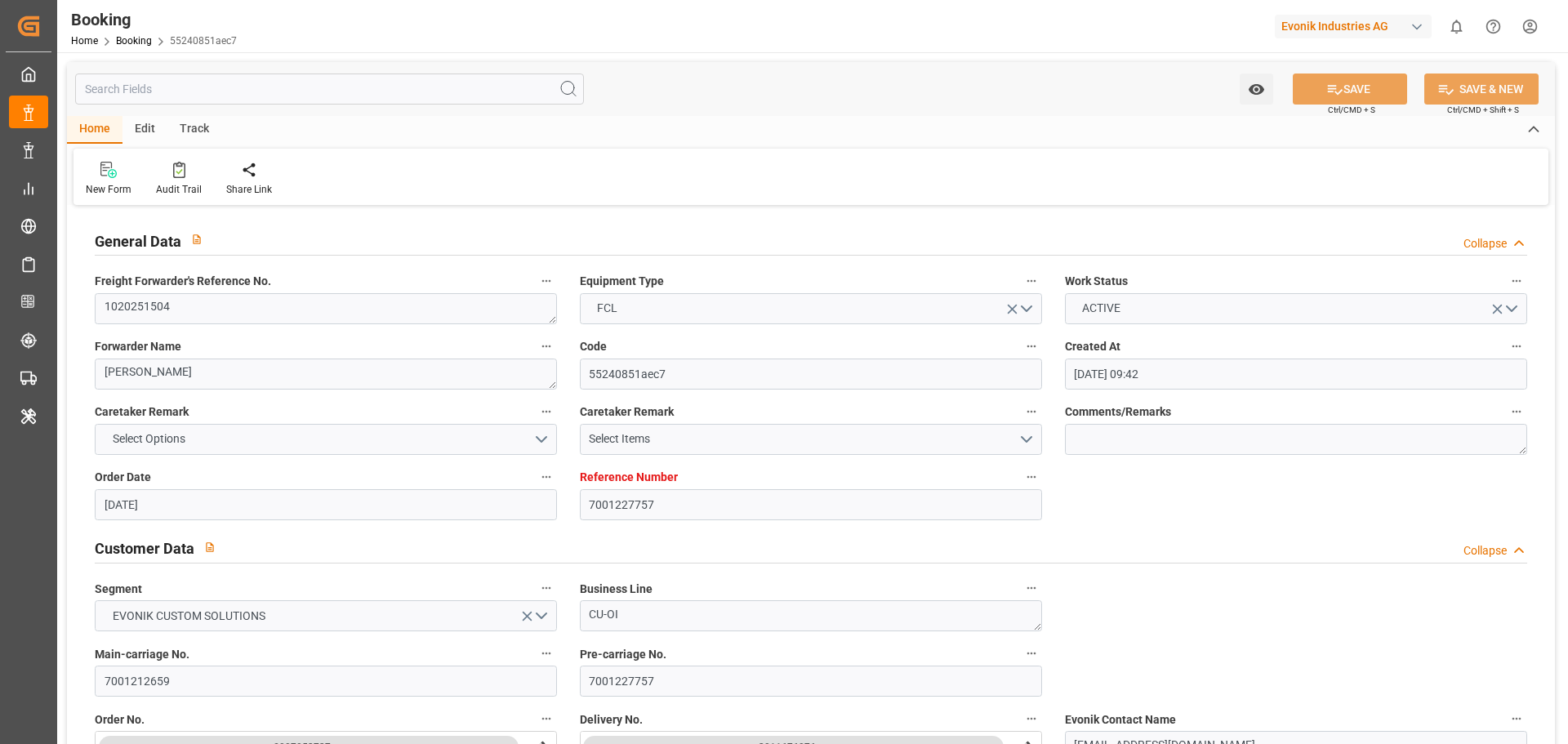
type input "25-07-2025 09:03"
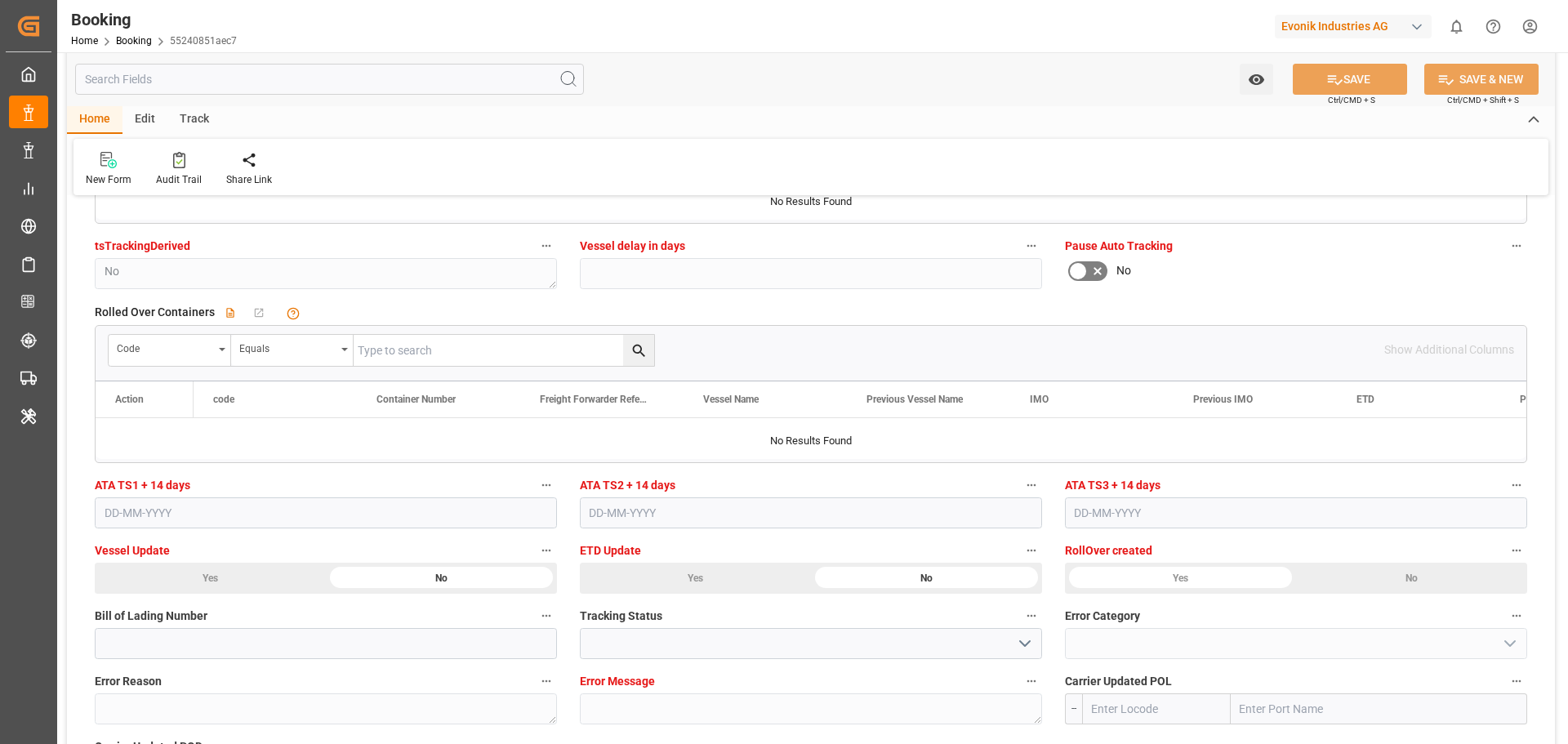
scroll to position [3511, 0]
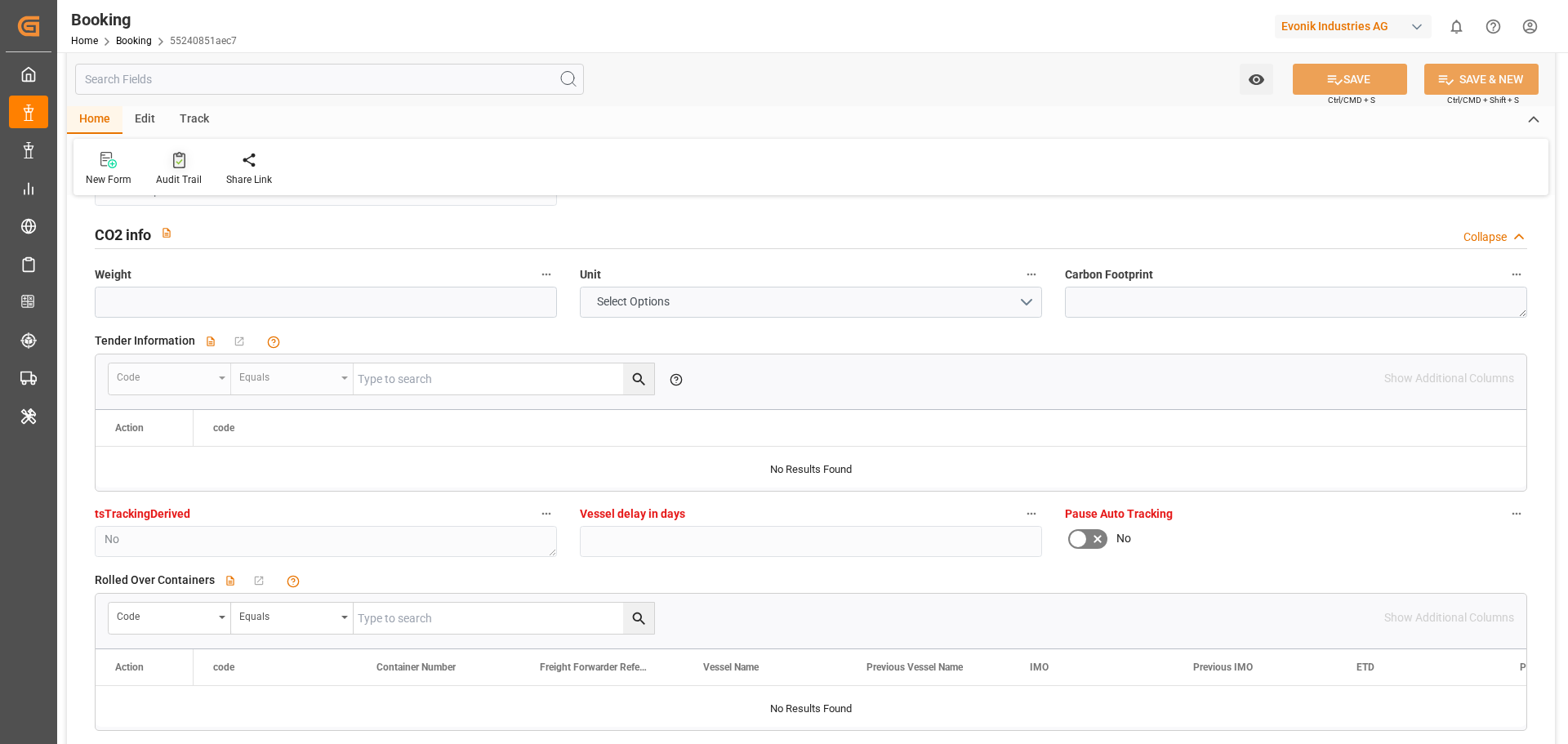
click at [165, 163] on div at bounding box center [179, 159] width 46 height 17
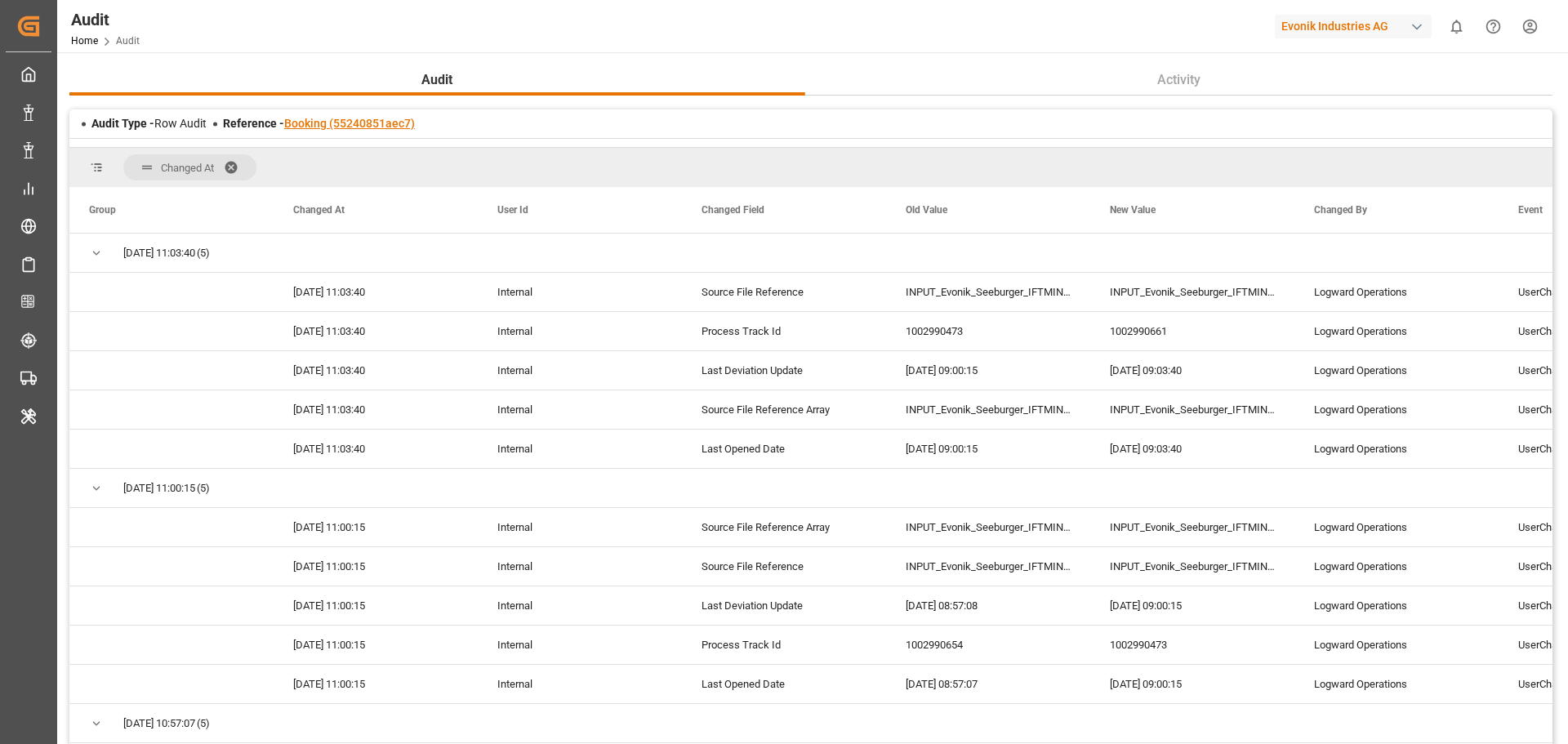
click at [350, 120] on link "Booking (55240851aec7)" at bounding box center [349, 123] width 131 height 13
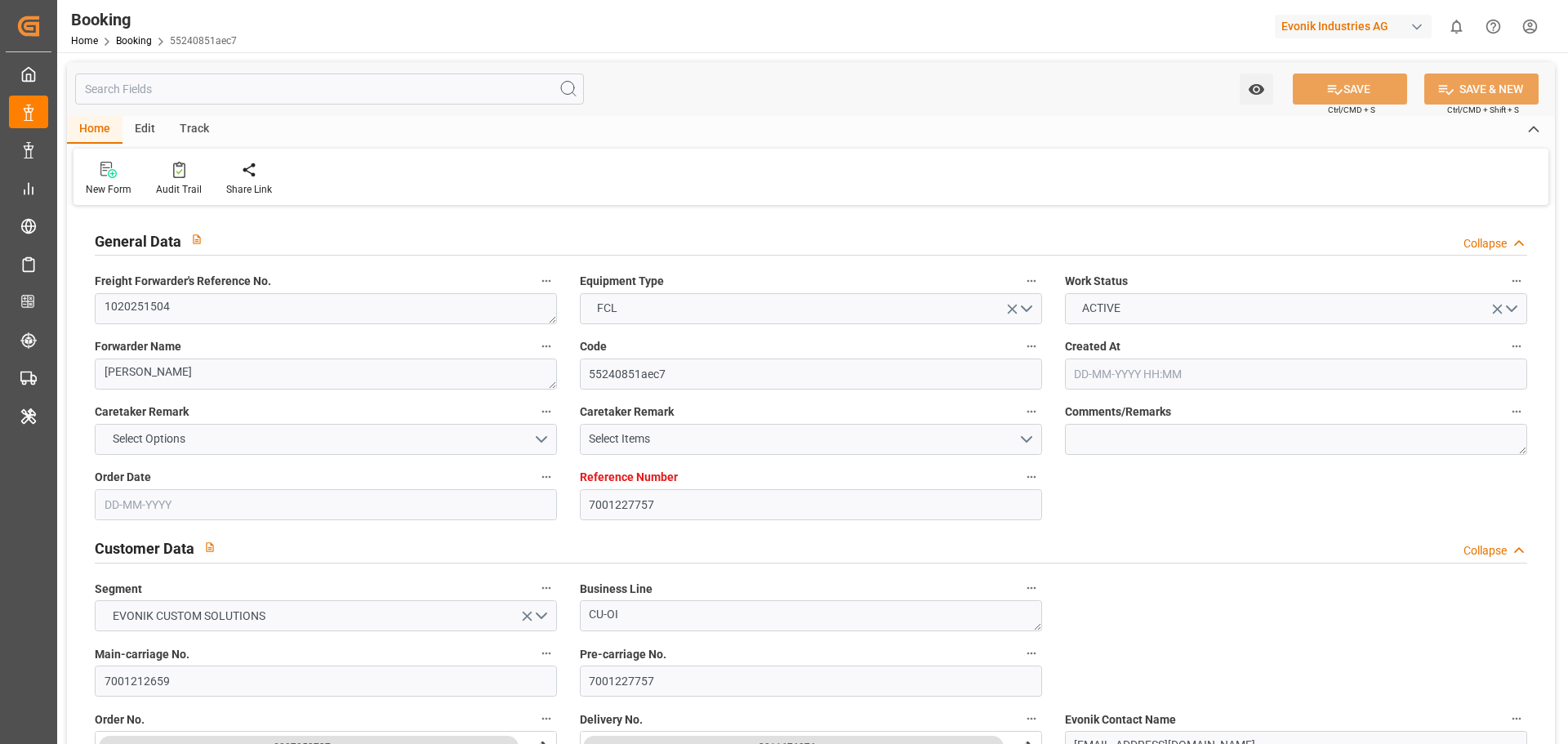
type input "7001227757"
type input "EUNWC"
type input "MYPEN"
type input "21-07-2025 09:42"
type input "[DATE]"
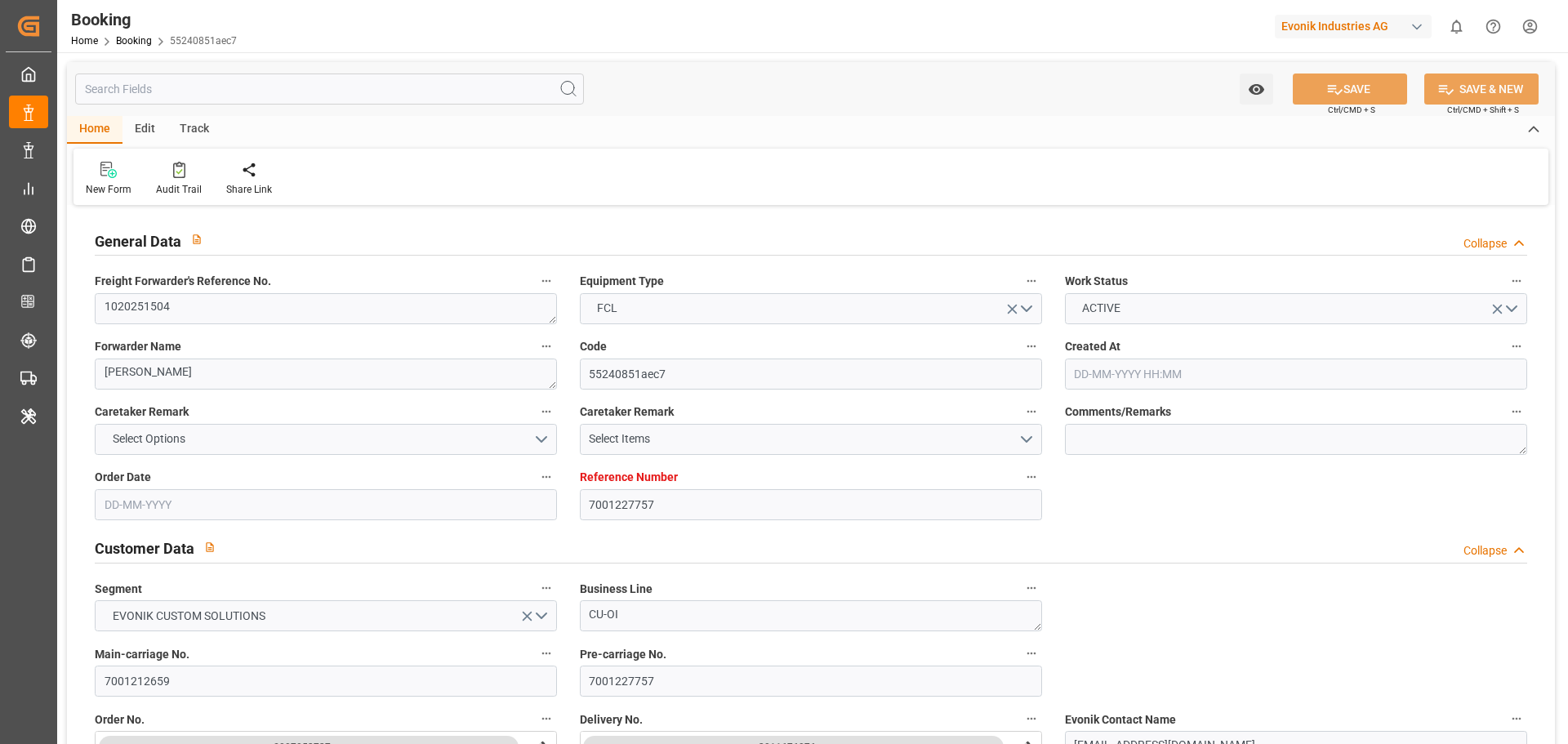
type input "[DATE]"
type input "25-07-2025 09:03"
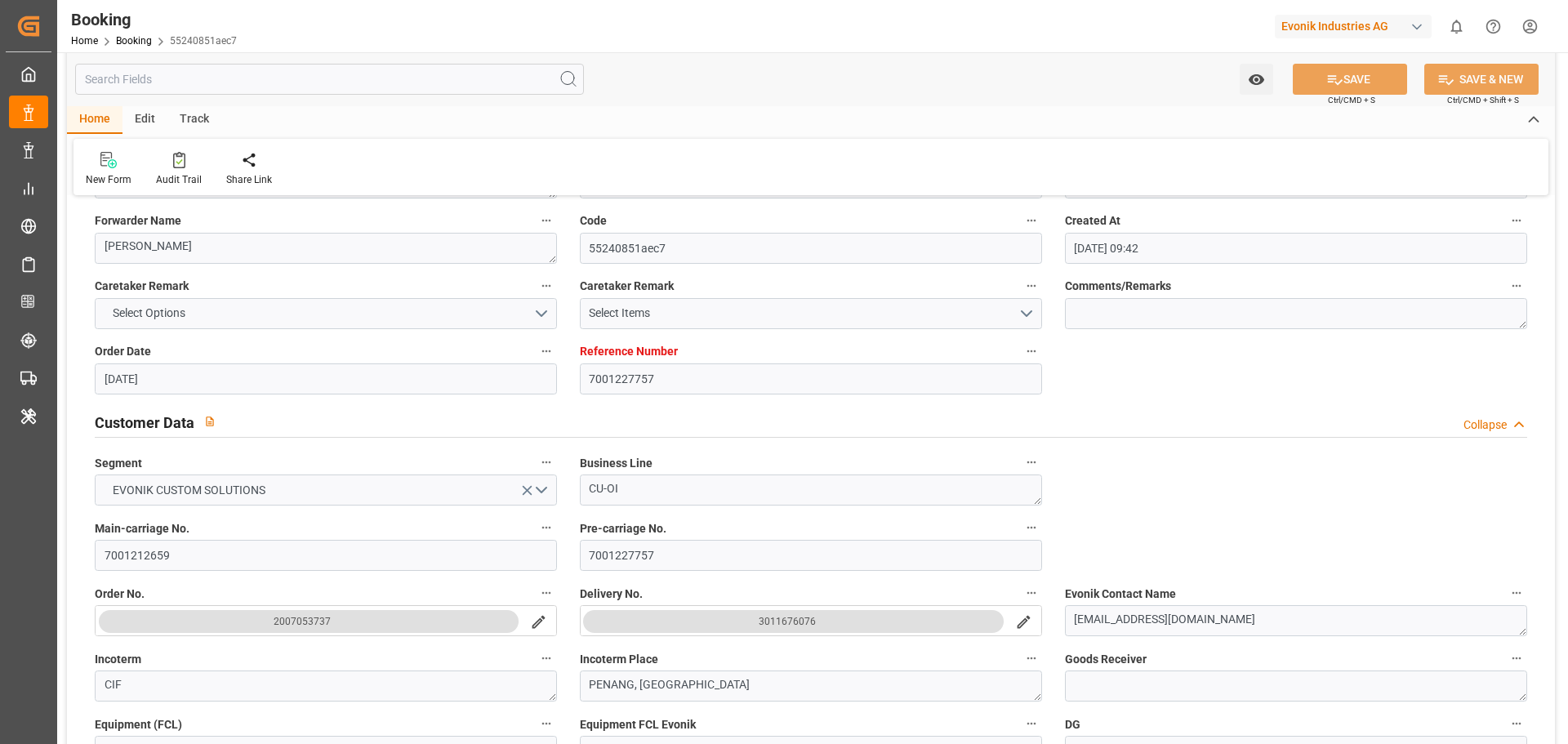
scroll to position [82, 0]
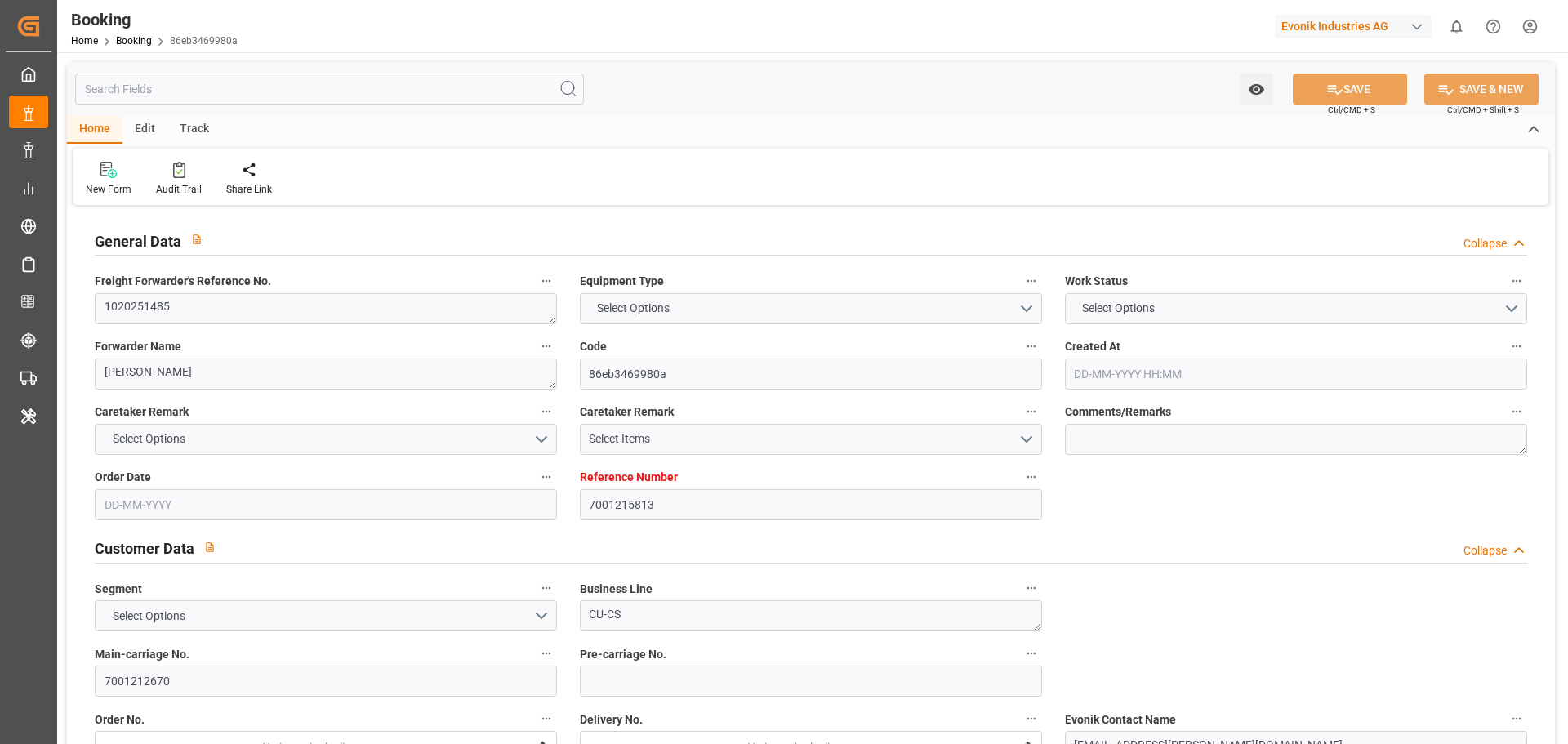
type input "7001215813"
type input "EUNWC"
type input "THBKK"
type input "08-07-2025 06:20"
type input "[DATE]"
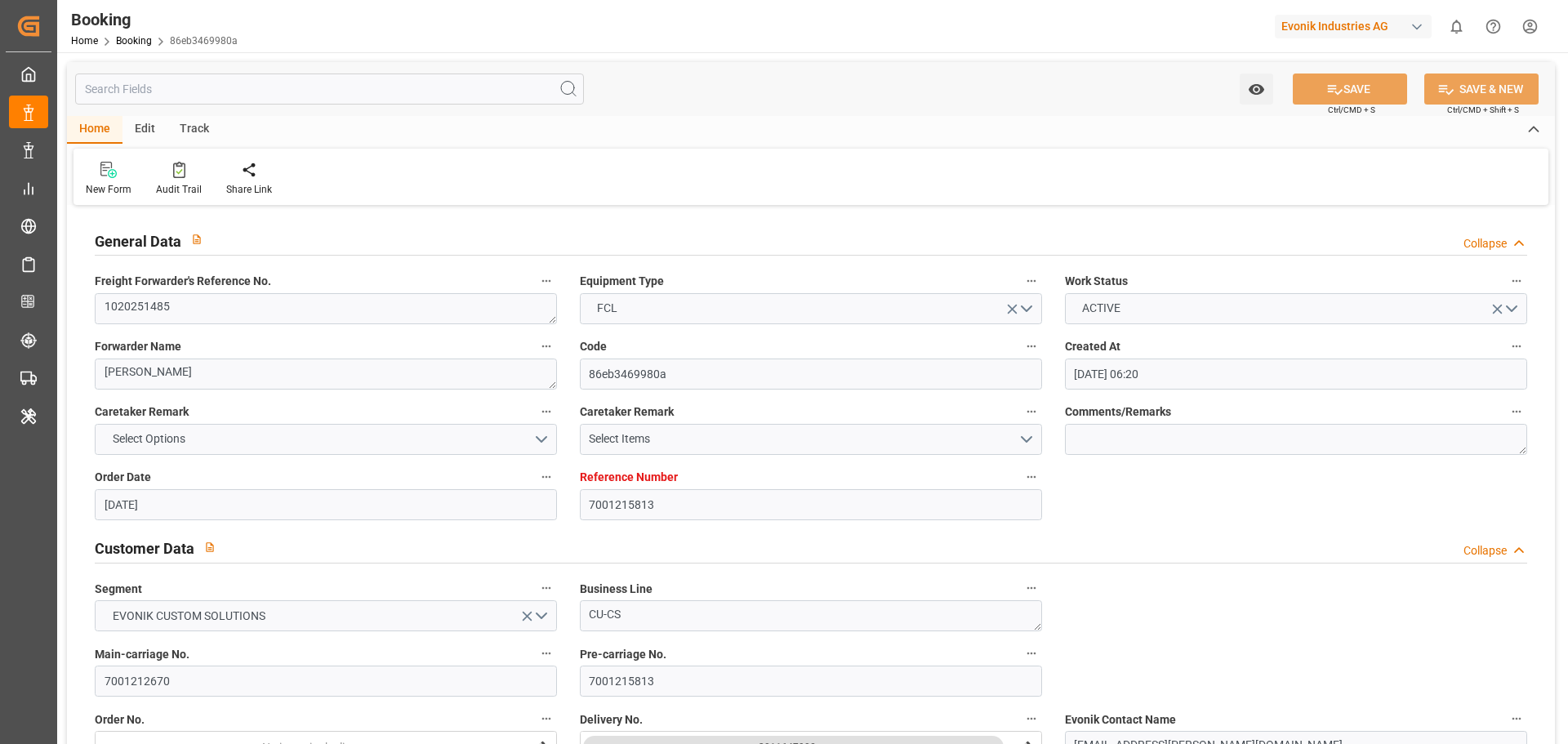
type input "[DATE]"
type input "25-07-2025 12:10"
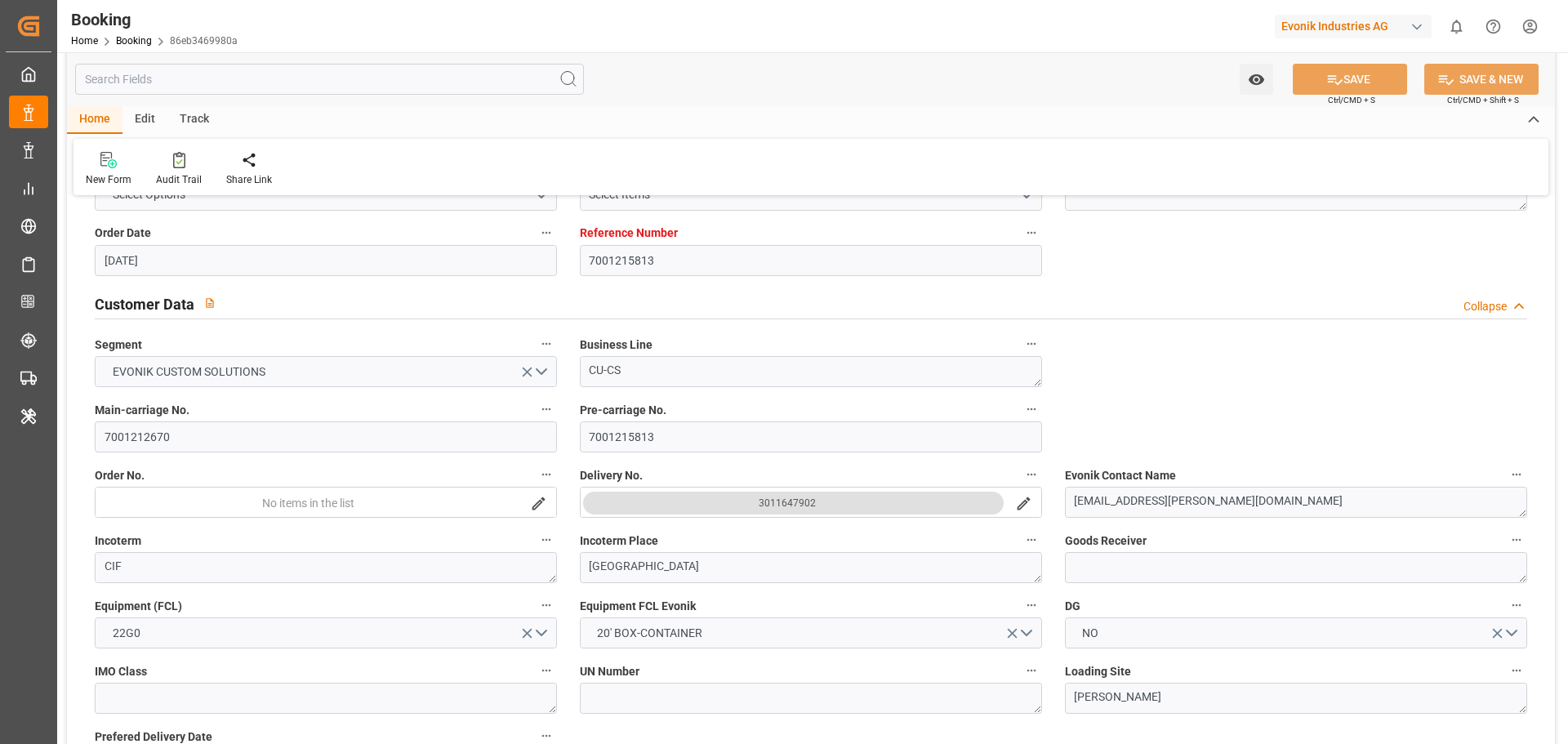
scroll to position [245, 0]
click at [174, 169] on div "Audit Trail" at bounding box center [179, 169] width 71 height 36
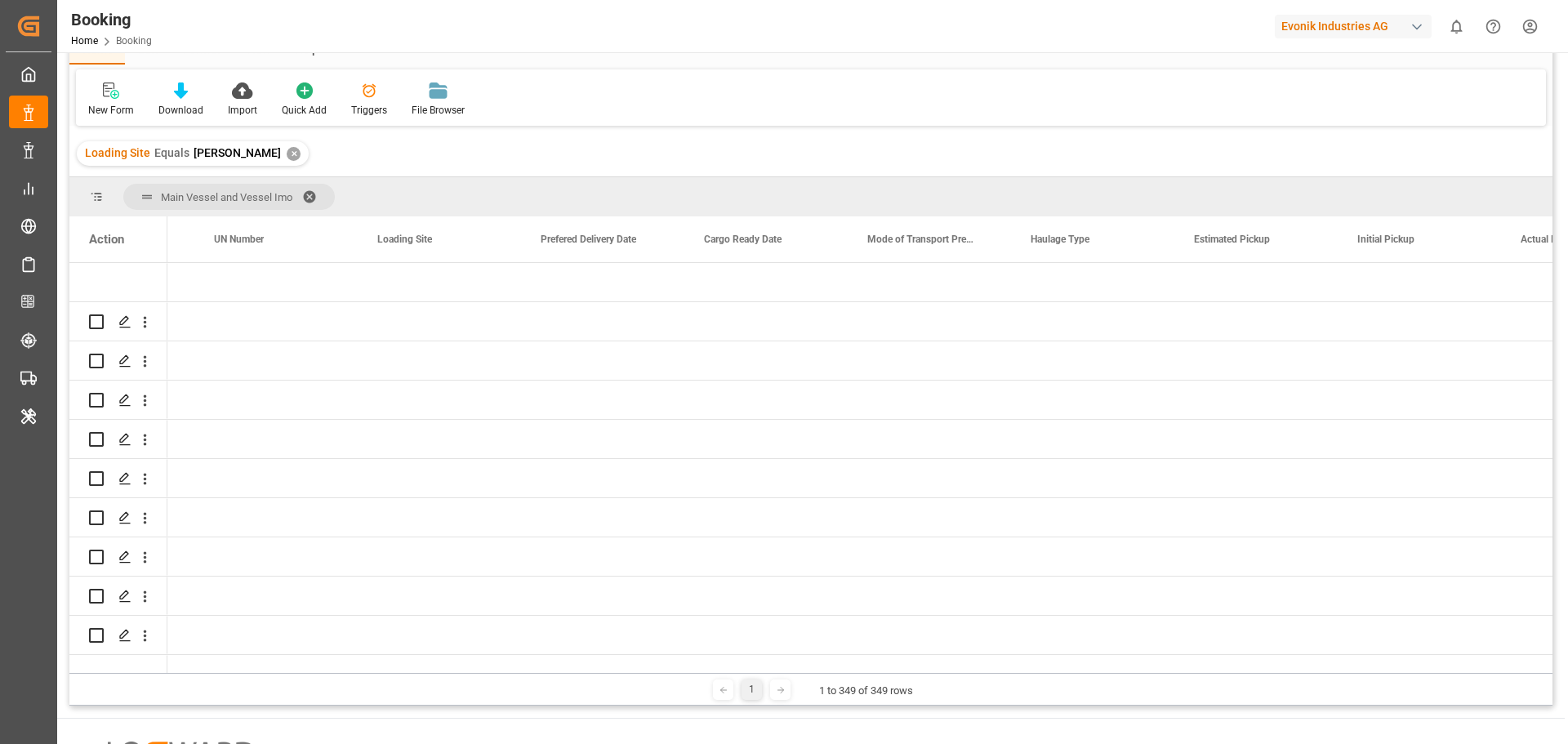
scroll to position [0, 4219]
